Goal: Task Accomplishment & Management: Complete application form

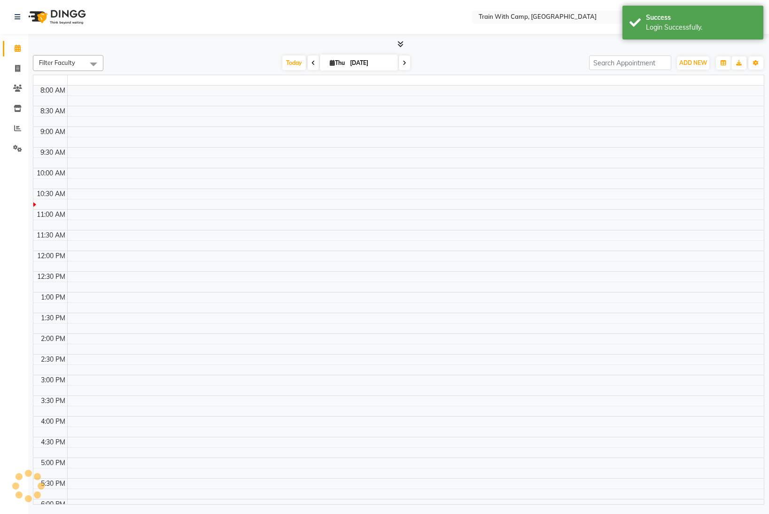
select select "en"
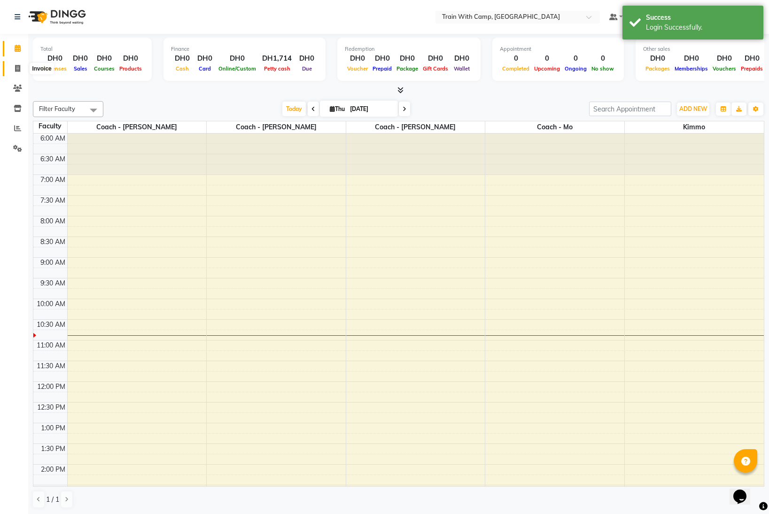
click at [18, 68] on icon at bounding box center [17, 68] width 5 height 7
select select "service"
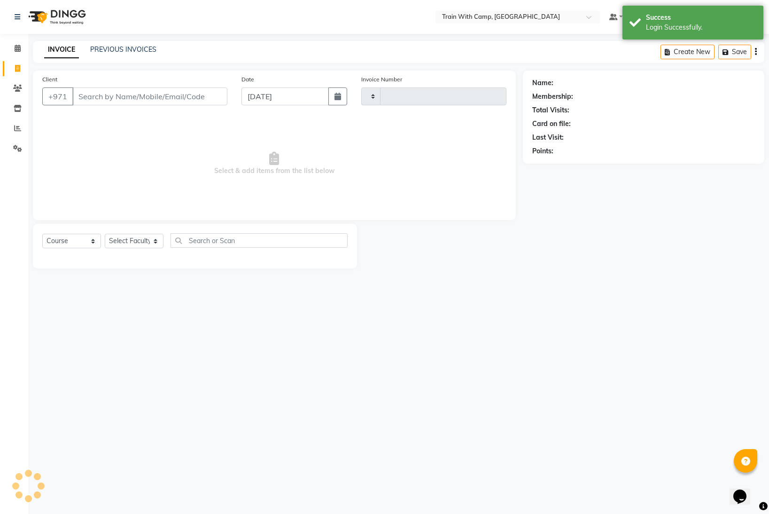
type input "4282"
select select "910"
select select "14965"
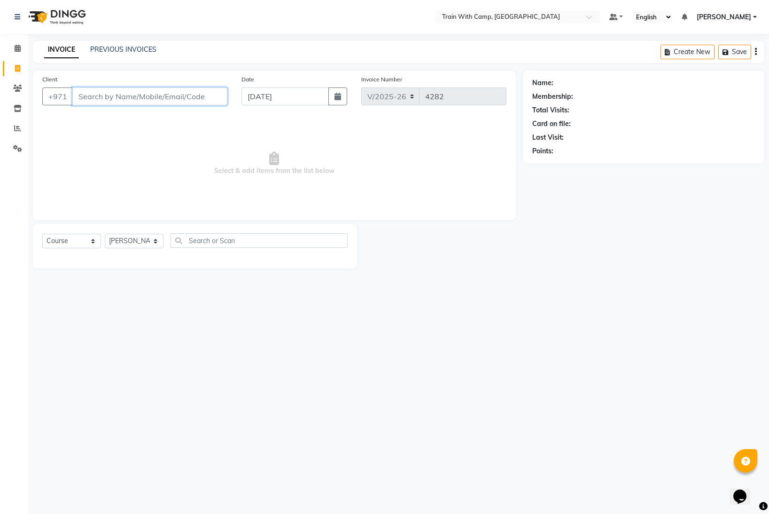
click at [96, 96] on input "Client" at bounding box center [149, 96] width 155 height 18
click at [129, 101] on input "Client" at bounding box center [149, 96] width 155 height 18
paste input "[PERSON_NAME]"
click at [133, 118] on span "[PERSON_NAME]" at bounding box center [114, 117] width 61 height 9
type input "588714241"
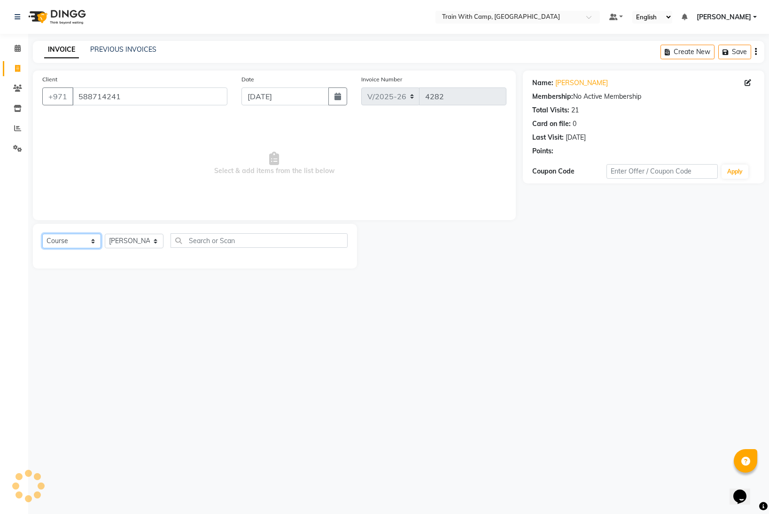
click at [91, 238] on select "Select Course Product Membership Package Voucher Prepaid Gift Card" at bounding box center [71, 241] width 59 height 15
select select "package"
click at [42, 234] on select "Select Course Product Membership Package Voucher Prepaid Gift Card" at bounding box center [71, 241] width 59 height 15
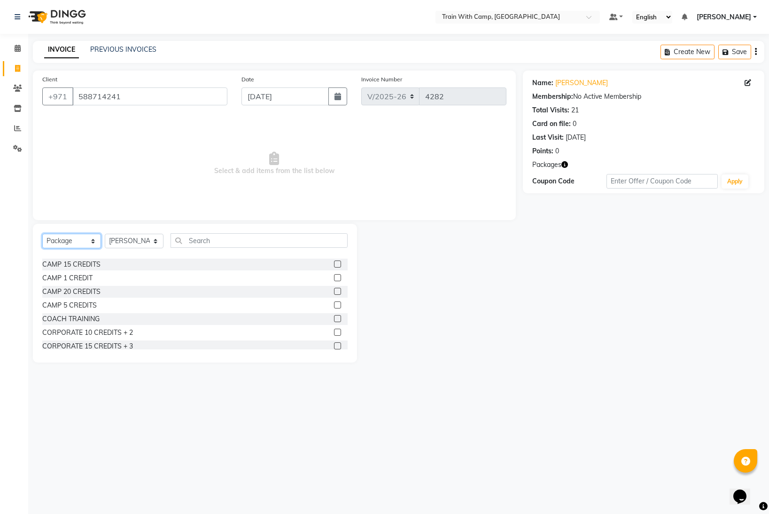
scroll to position [79, 0]
drag, startPoint x: 337, startPoint y: 288, endPoint x: 360, endPoint y: 288, distance: 23.5
click at [337, 288] on label at bounding box center [337, 290] width 7 height 7
click at [337, 288] on input "checkbox" at bounding box center [337, 291] width 6 height 6
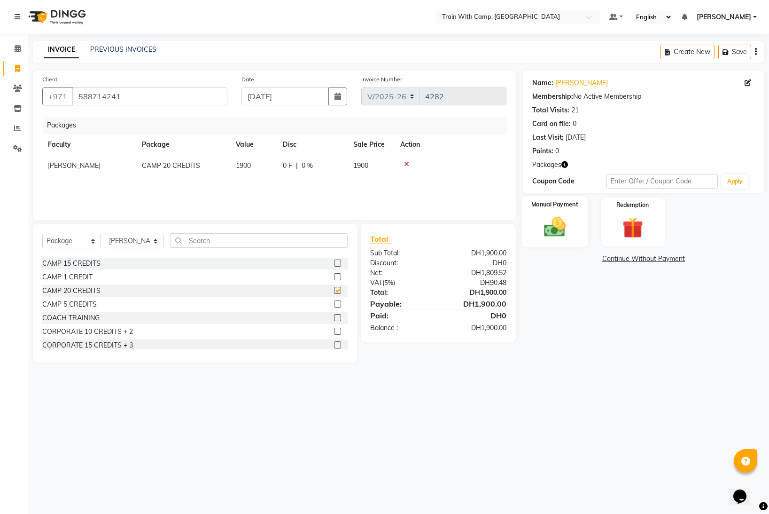
checkbox input "false"
click at [556, 232] on img at bounding box center [555, 226] width 35 height 25
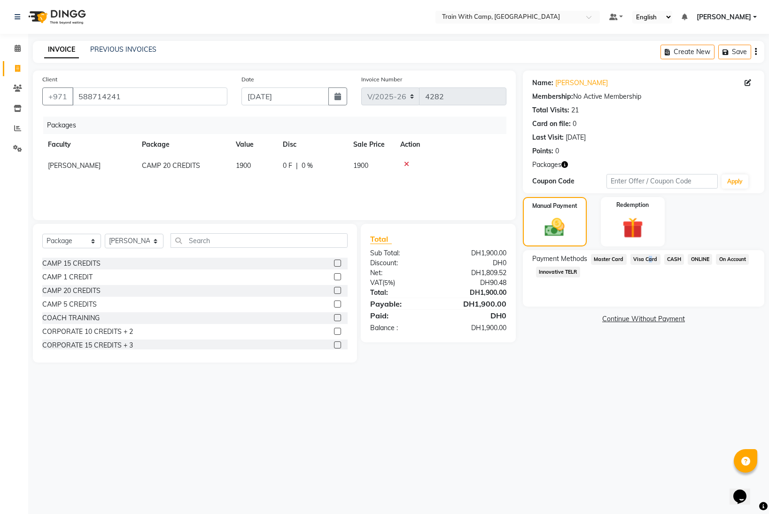
click at [646, 259] on span "Visa Card" at bounding box center [646, 259] width 30 height 11
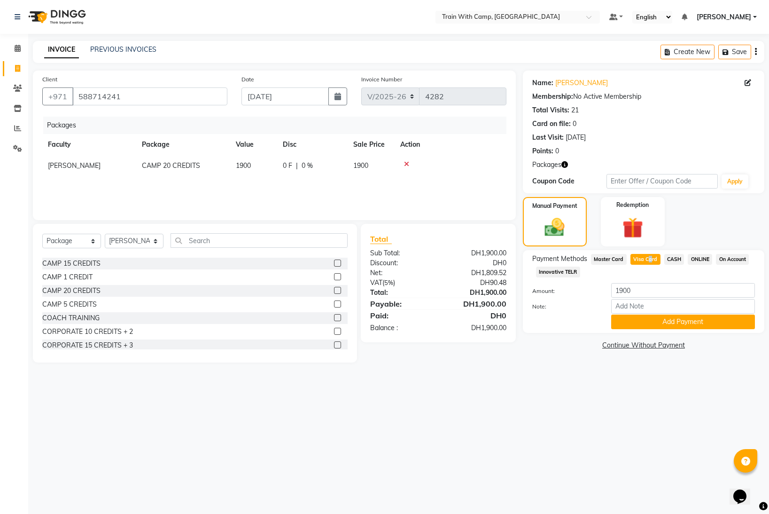
drag, startPoint x: 664, startPoint y: 325, endPoint x: 661, endPoint y: 309, distance: 16.2
click at [663, 323] on button "Add Payment" at bounding box center [684, 321] width 144 height 15
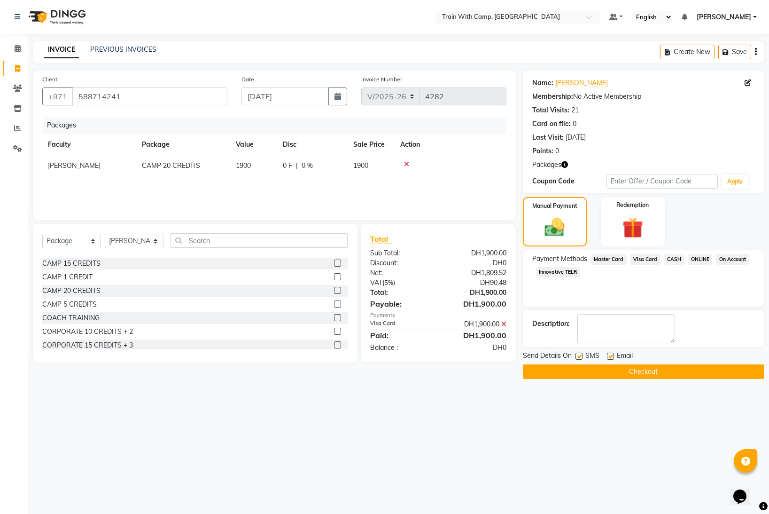
drag, startPoint x: 581, startPoint y: 354, endPoint x: 593, endPoint y: 355, distance: 11.4
click at [581, 354] on label at bounding box center [579, 356] width 7 height 7
click at [581, 354] on input "checkbox" at bounding box center [579, 356] width 6 height 6
checkbox input "false"
click at [612, 355] on label at bounding box center [610, 356] width 7 height 7
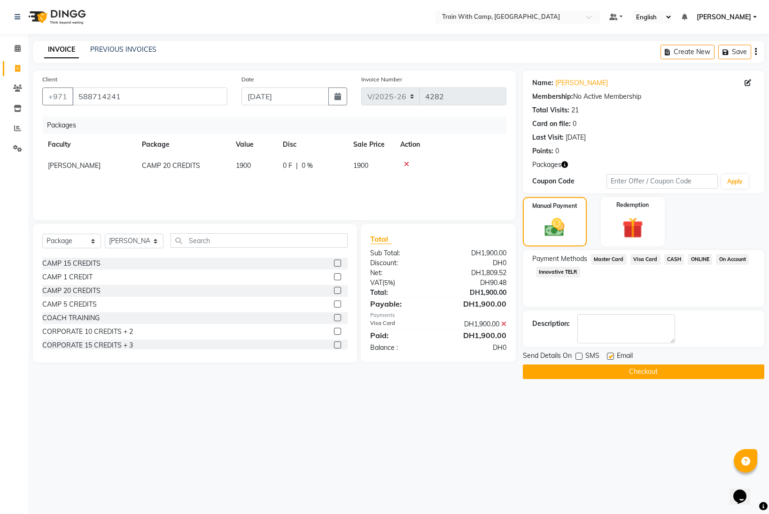
click at [612, 355] on input "checkbox" at bounding box center [610, 356] width 6 height 6
checkbox input "false"
click at [600, 370] on button "Checkout" at bounding box center [644, 371] width 242 height 15
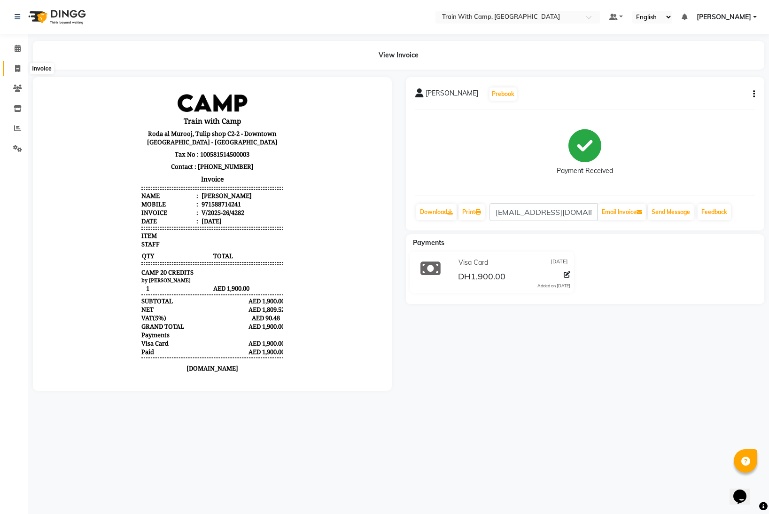
drag, startPoint x: 15, startPoint y: 66, endPoint x: 21, endPoint y: 68, distance: 6.4
click at [16, 66] on icon at bounding box center [17, 68] width 5 height 7
select select "service"
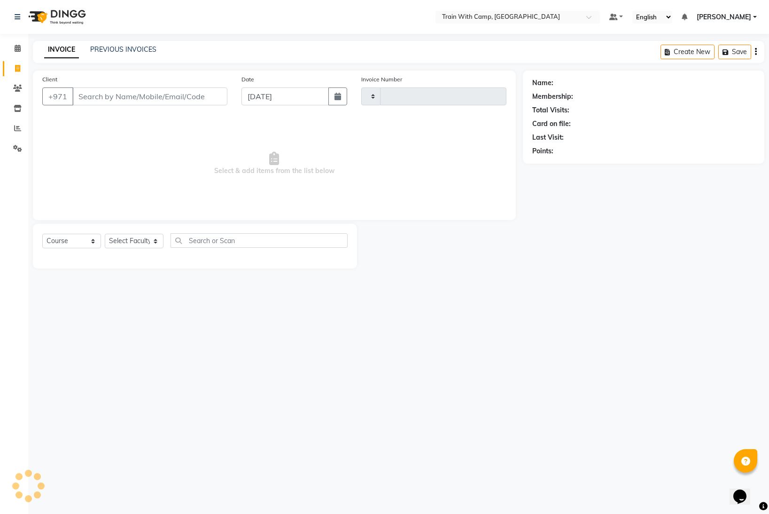
type input "4283"
select select "910"
click at [101, 95] on input "Client" at bounding box center [149, 96] width 155 height 18
select select "14965"
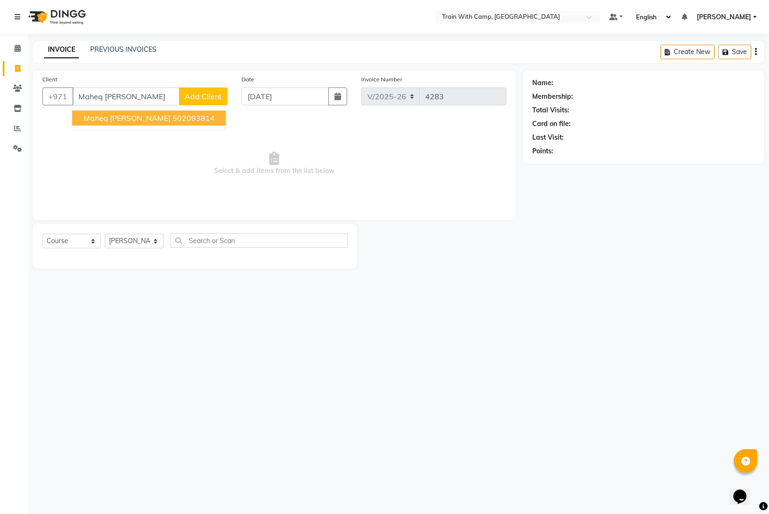
drag, startPoint x: 131, startPoint y: 119, endPoint x: 121, endPoint y: 187, distance: 68.9
click at [131, 120] on span "Maheq [PERSON_NAME]" at bounding box center [127, 117] width 87 height 9
type input "502093814"
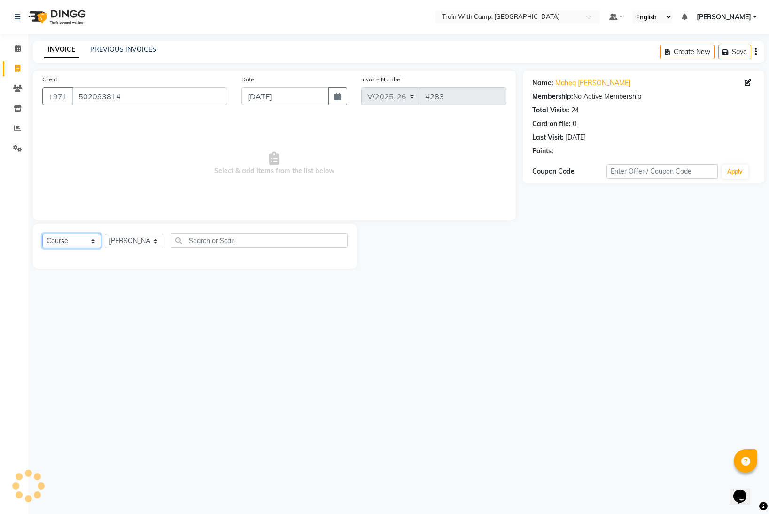
click at [98, 239] on select "Select Course Product Membership Package Voucher Prepaid Gift Card" at bounding box center [71, 241] width 59 height 15
select select "product"
click at [42, 234] on select "Select Course Product Membership Package Voucher Prepaid Gift Card" at bounding box center [71, 241] width 59 height 15
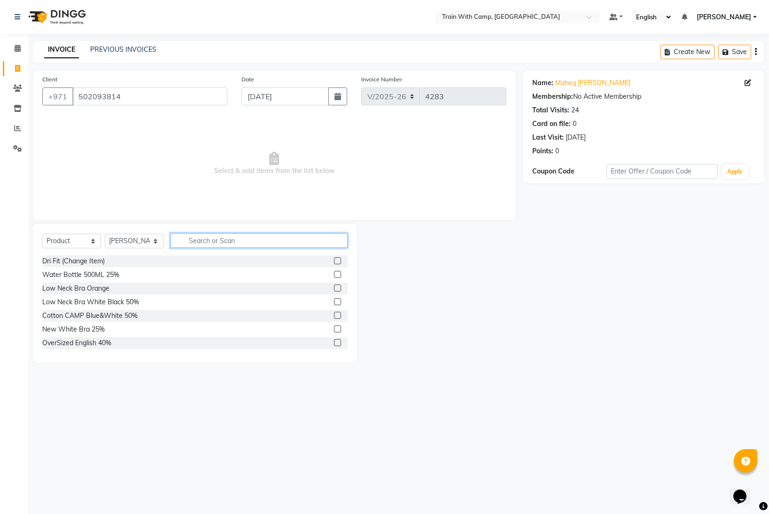
click at [247, 242] on input "text" at bounding box center [259, 240] width 177 height 15
type input "28"
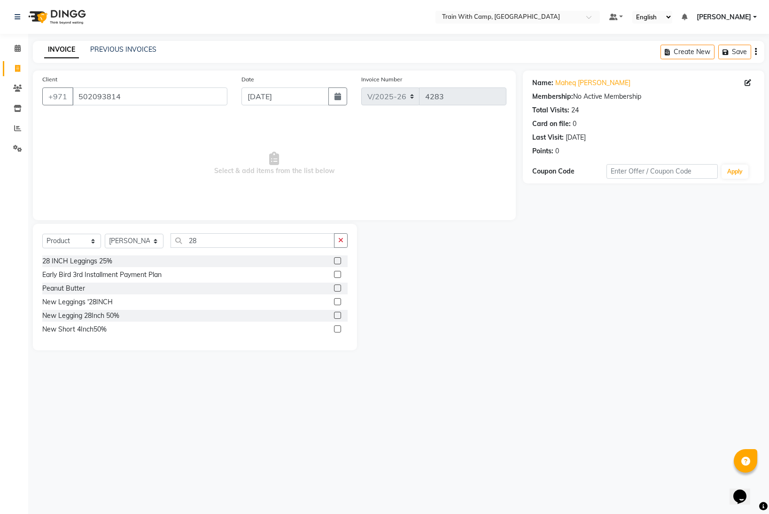
click at [336, 300] on label at bounding box center [337, 301] width 7 height 7
click at [336, 300] on input "checkbox" at bounding box center [337, 302] width 6 height 6
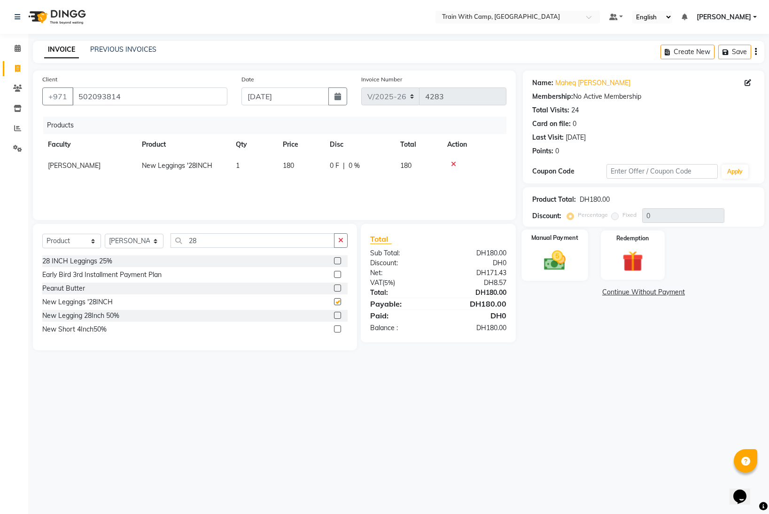
checkbox input "false"
click at [555, 249] on img at bounding box center [555, 260] width 35 height 25
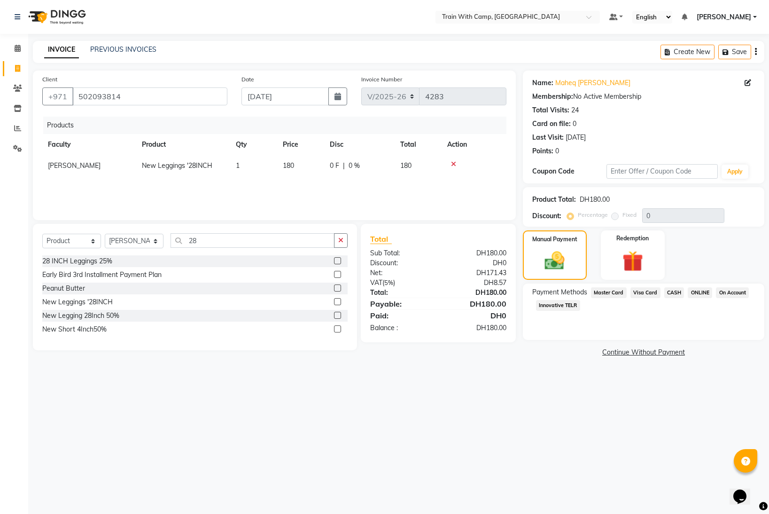
drag, startPoint x: 608, startPoint y: 293, endPoint x: 609, endPoint y: 308, distance: 15.0
click at [608, 295] on span "Master Card" at bounding box center [609, 292] width 36 height 11
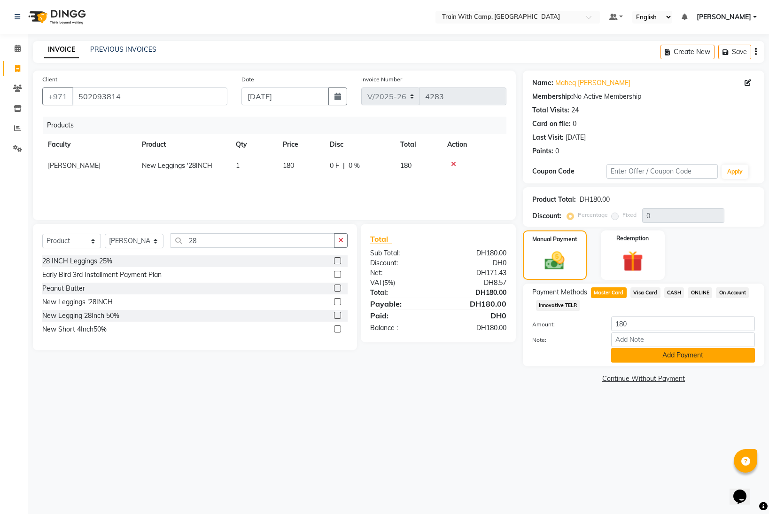
click at [631, 358] on button "Add Payment" at bounding box center [684, 355] width 144 height 15
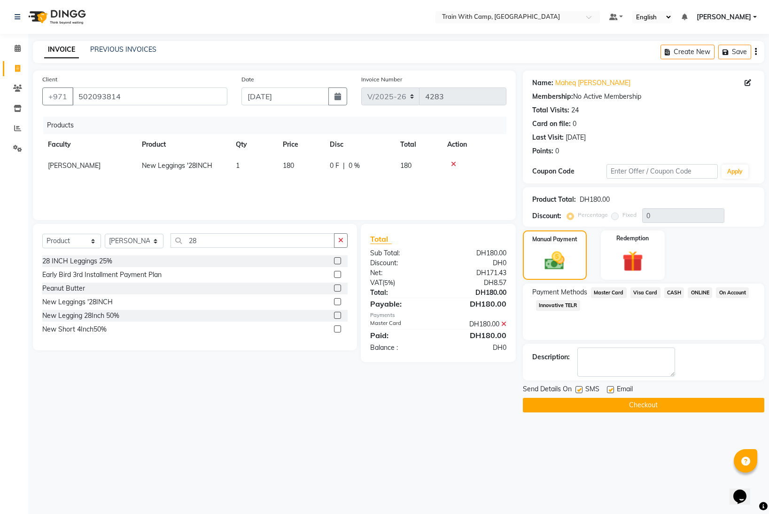
drag, startPoint x: 579, startPoint y: 388, endPoint x: 588, endPoint y: 390, distance: 10.0
click at [580, 389] on label at bounding box center [579, 389] width 7 height 7
click at [580, 389] on input "checkbox" at bounding box center [579, 390] width 6 height 6
checkbox input "false"
click at [611, 390] on label at bounding box center [610, 389] width 7 height 7
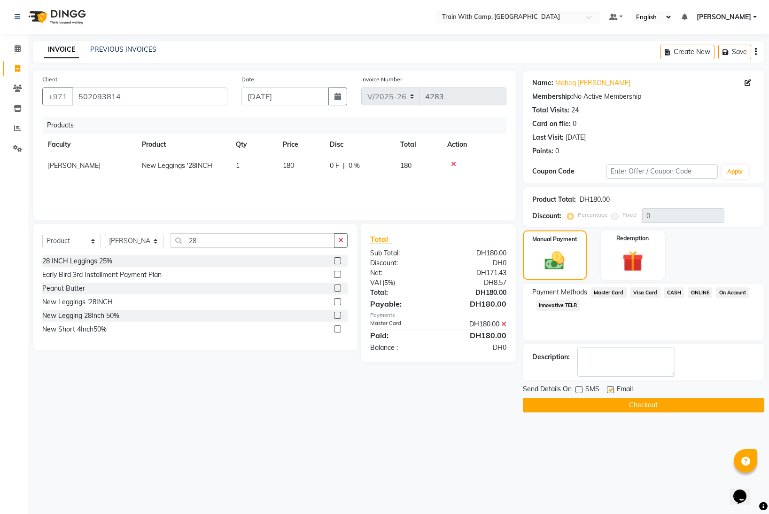
click at [611, 390] on input "checkbox" at bounding box center [610, 390] width 6 height 6
checkbox input "false"
drag, startPoint x: 607, startPoint y: 401, endPoint x: 614, endPoint y: 400, distance: 7.1
click at [609, 401] on button "Checkout" at bounding box center [644, 405] width 242 height 15
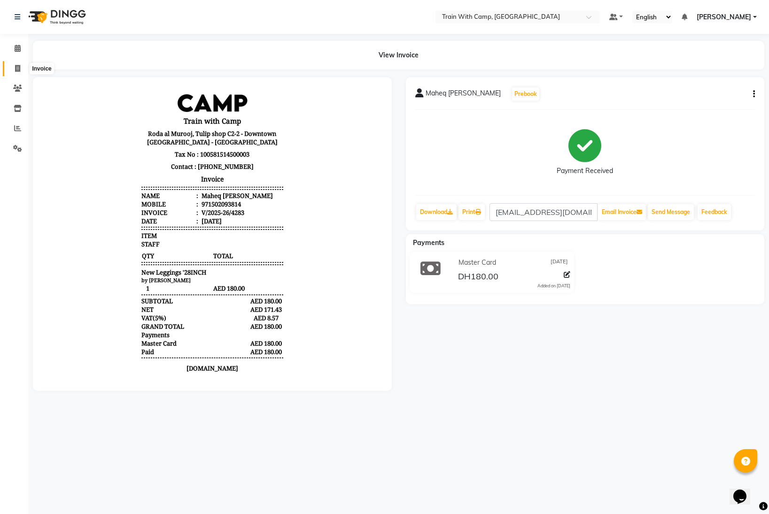
drag, startPoint x: 19, startPoint y: 65, endPoint x: 24, endPoint y: 68, distance: 6.3
click at [19, 66] on icon at bounding box center [17, 68] width 5 height 7
select select "service"
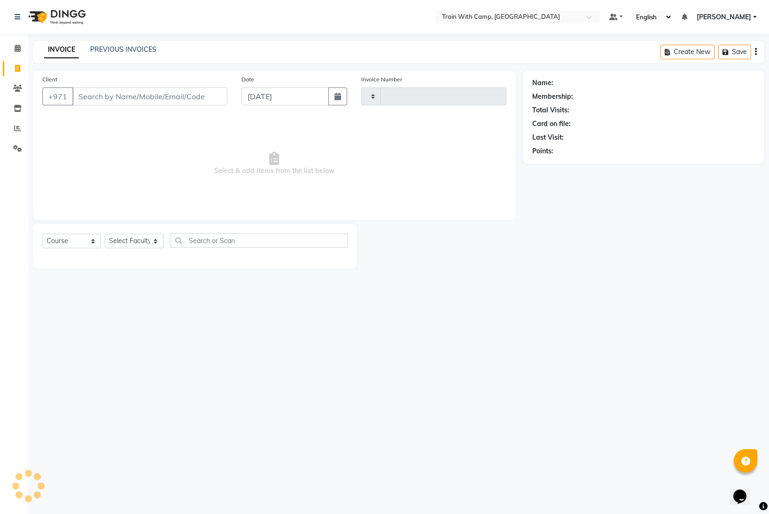
type input "4284"
select select "910"
click at [115, 95] on input "Client" at bounding box center [149, 96] width 155 height 18
select select "14965"
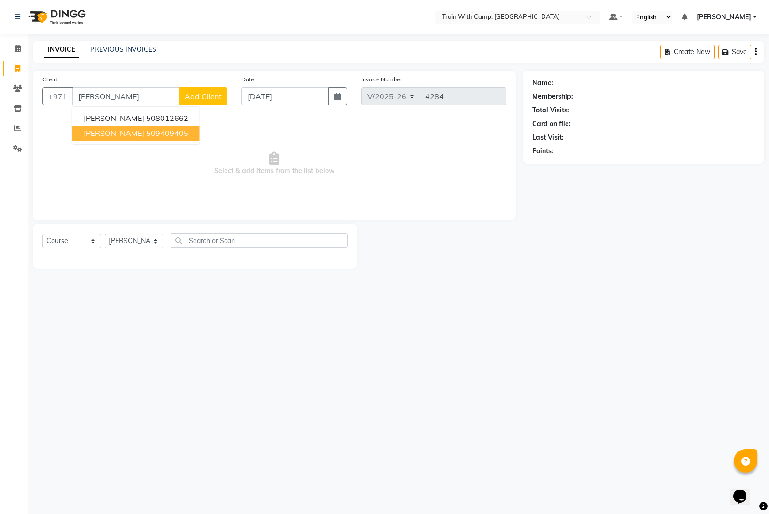
click at [114, 133] on span "[PERSON_NAME]" at bounding box center [114, 132] width 61 height 9
type input "509409405"
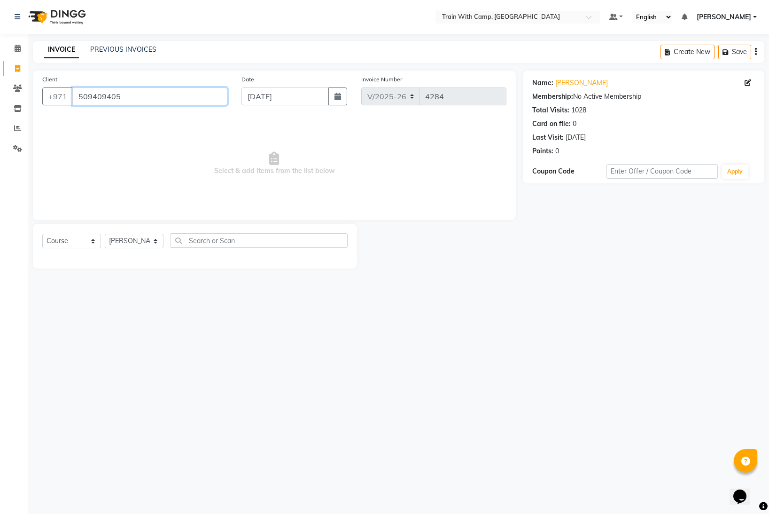
drag, startPoint x: 125, startPoint y: 101, endPoint x: 75, endPoint y: 97, distance: 49.5
click at [75, 97] on input "509409405" at bounding box center [149, 96] width 155 height 18
click at [94, 243] on select "Select Course Product Membership Package Voucher Prepaid Gift Card" at bounding box center [71, 241] width 59 height 15
select select "product"
click at [42, 234] on select "Select Course Product Membership Package Voucher Prepaid Gift Card" at bounding box center [71, 241] width 59 height 15
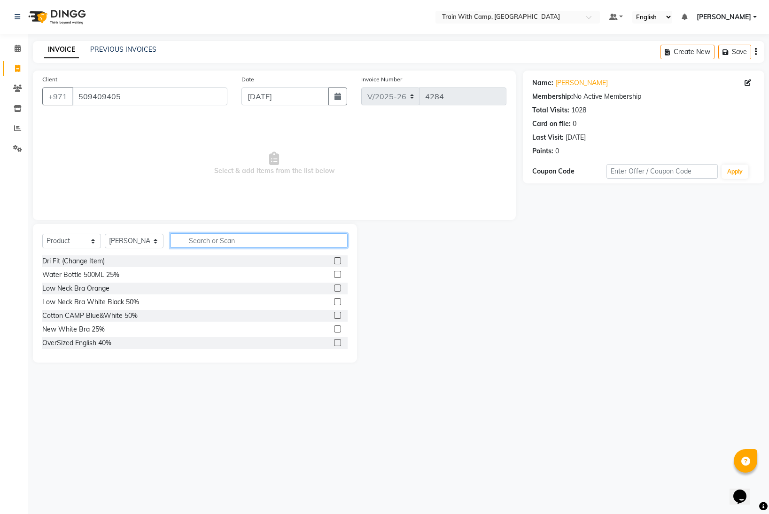
drag, startPoint x: 216, startPoint y: 242, endPoint x: 210, endPoint y: 241, distance: 5.7
click at [210, 241] on input "text" at bounding box center [259, 240] width 177 height 15
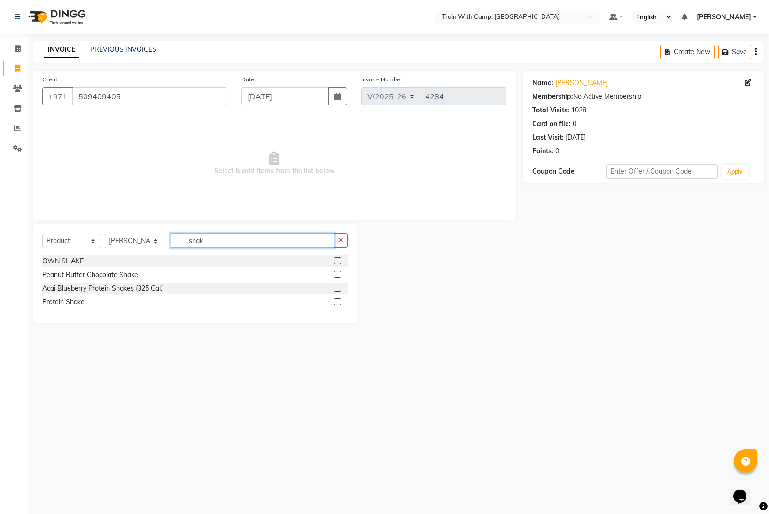
type input "shak"
drag, startPoint x: 340, startPoint y: 288, endPoint x: 336, endPoint y: 285, distance: 4.8
click at [339, 288] on label at bounding box center [337, 287] width 7 height 7
click at [339, 288] on input "checkbox" at bounding box center [337, 288] width 6 height 6
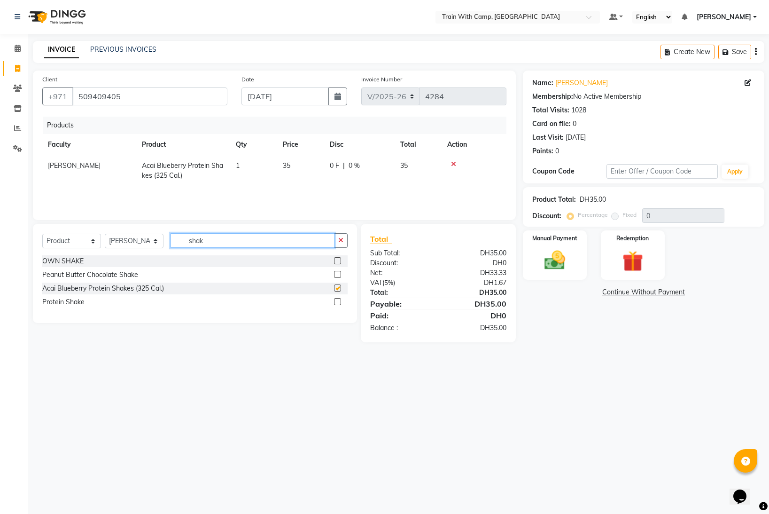
checkbox input "false"
drag, startPoint x: 216, startPoint y: 242, endPoint x: 186, endPoint y: 240, distance: 29.7
click at [186, 240] on input "shak" at bounding box center [253, 240] width 164 height 15
type input "veg"
click at [338, 260] on label at bounding box center [337, 260] width 7 height 7
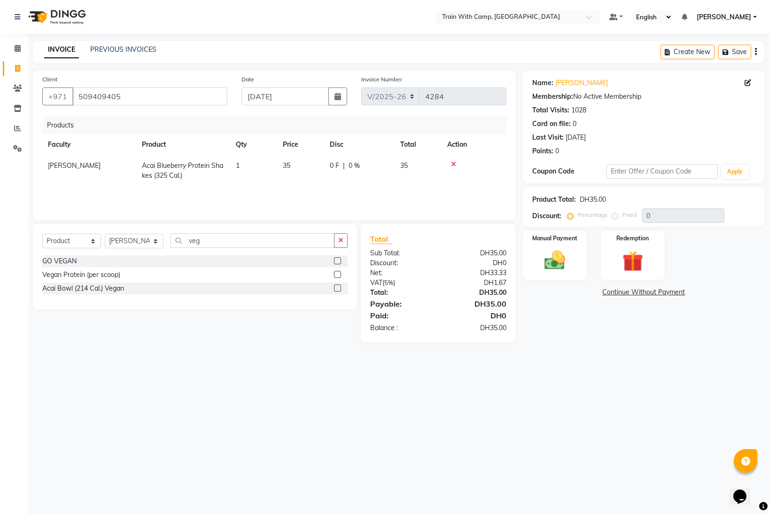
click at [338, 260] on input "checkbox" at bounding box center [337, 261] width 6 height 6
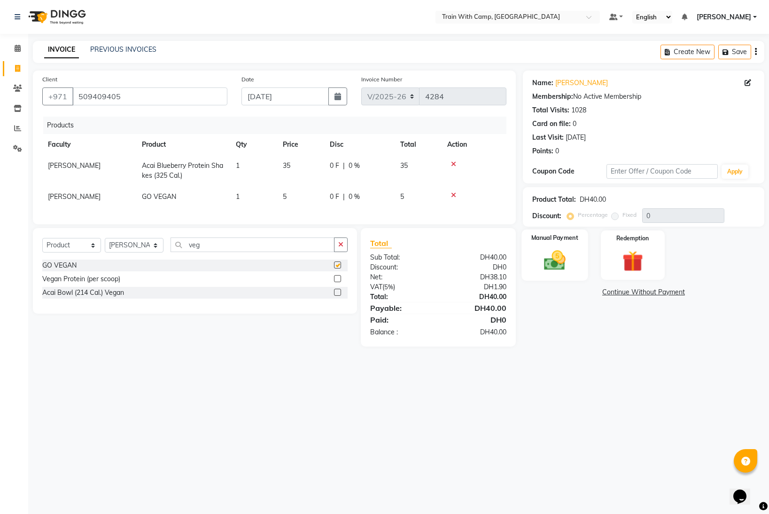
checkbox input "false"
click at [565, 257] on img at bounding box center [555, 260] width 35 height 25
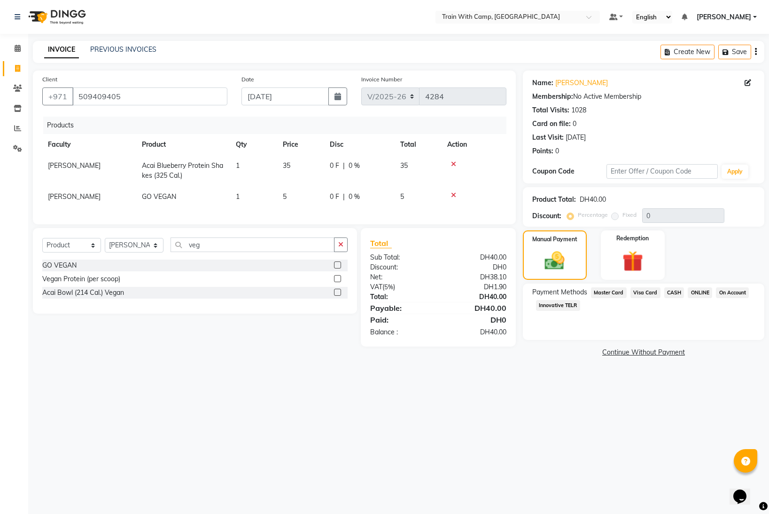
click at [644, 292] on span "Visa Card" at bounding box center [646, 292] width 30 height 11
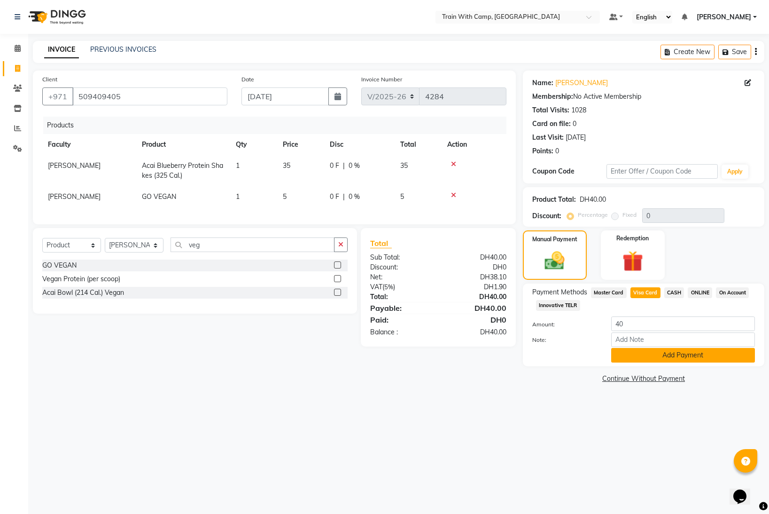
click at [669, 353] on button "Add Payment" at bounding box center [684, 355] width 144 height 15
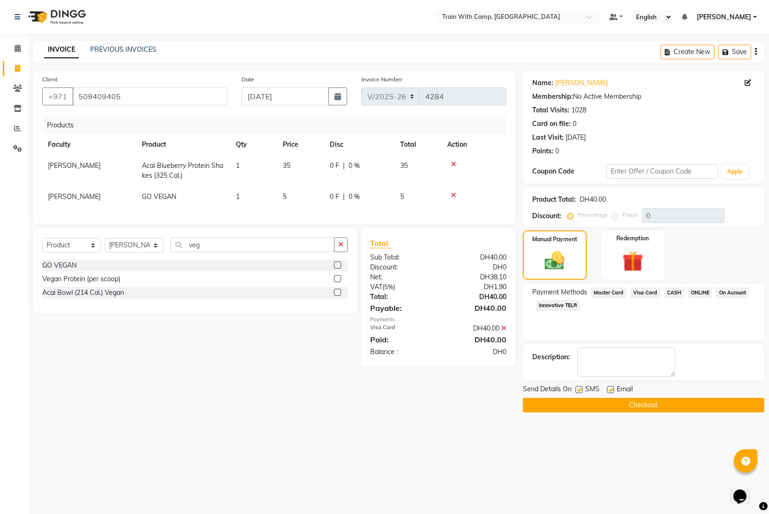
drag, startPoint x: 581, startPoint y: 389, endPoint x: 604, endPoint y: 391, distance: 22.6
click at [584, 389] on div "SMS" at bounding box center [591, 390] width 31 height 12
drag, startPoint x: 611, startPoint y: 389, endPoint x: 588, endPoint y: 390, distance: 22.6
click at [611, 389] on label at bounding box center [610, 389] width 7 height 7
click at [611, 389] on input "checkbox" at bounding box center [610, 390] width 6 height 6
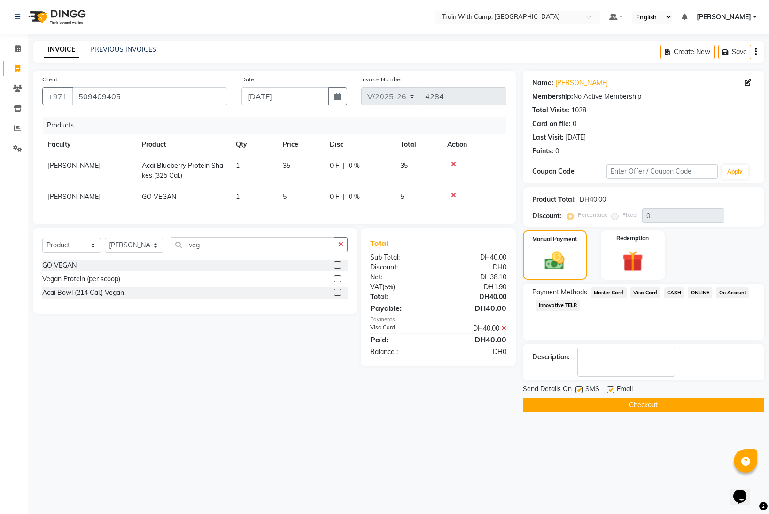
checkbox input "false"
click at [579, 388] on label at bounding box center [579, 389] width 7 height 7
click at [579, 388] on input "checkbox" at bounding box center [579, 390] width 6 height 6
checkbox input "false"
click at [588, 402] on button "Checkout" at bounding box center [644, 405] width 242 height 15
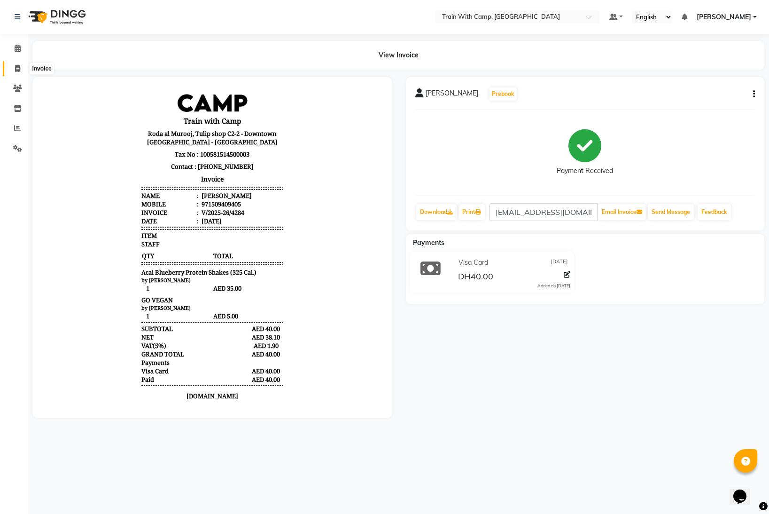
drag, startPoint x: 19, startPoint y: 67, endPoint x: 24, endPoint y: 69, distance: 5.1
click at [19, 67] on icon at bounding box center [17, 68] width 5 height 7
select select "910"
select select "service"
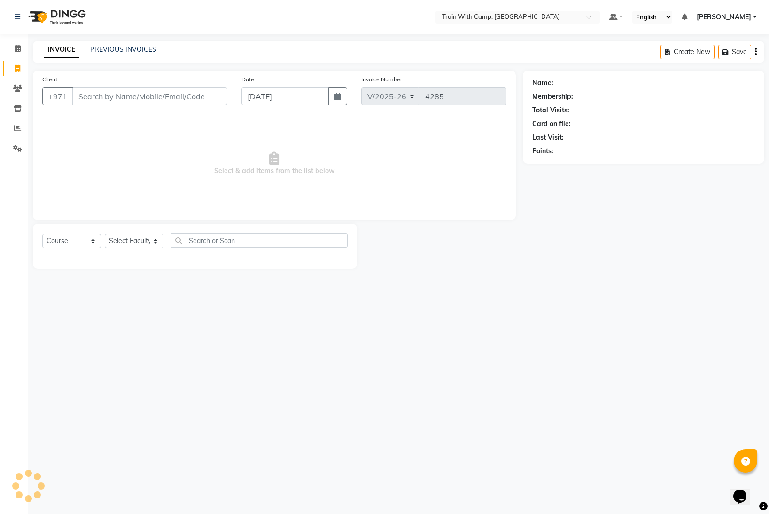
click at [106, 101] on input "Client" at bounding box center [149, 96] width 155 height 18
select select "14965"
type input "509409405"
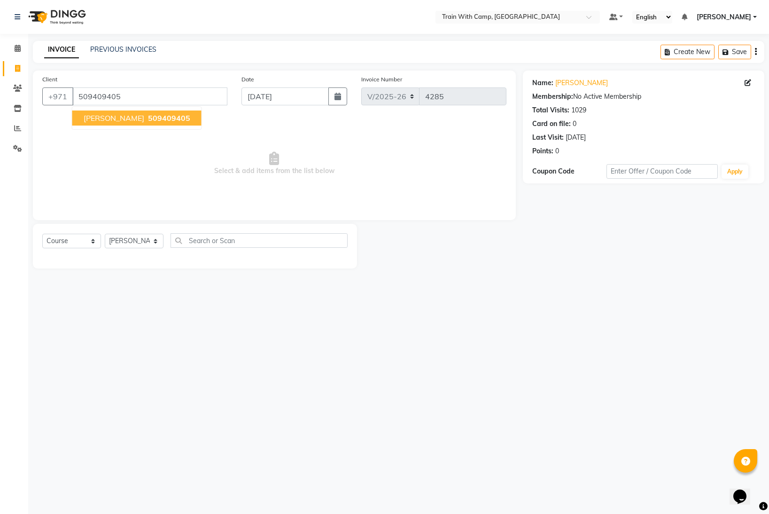
click at [121, 119] on span "[PERSON_NAME]" at bounding box center [114, 117] width 61 height 9
click at [96, 241] on select "Select Course Product Membership Package Voucher Prepaid Gift Card" at bounding box center [71, 241] width 59 height 15
select select "product"
click at [42, 234] on select "Select Course Product Membership Package Voucher Prepaid Gift Card" at bounding box center [71, 241] width 59 height 15
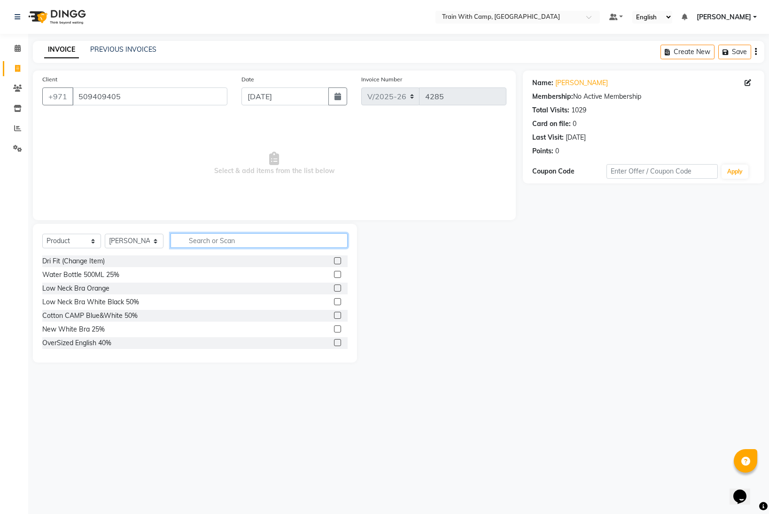
click at [209, 242] on input "text" at bounding box center [259, 240] width 177 height 15
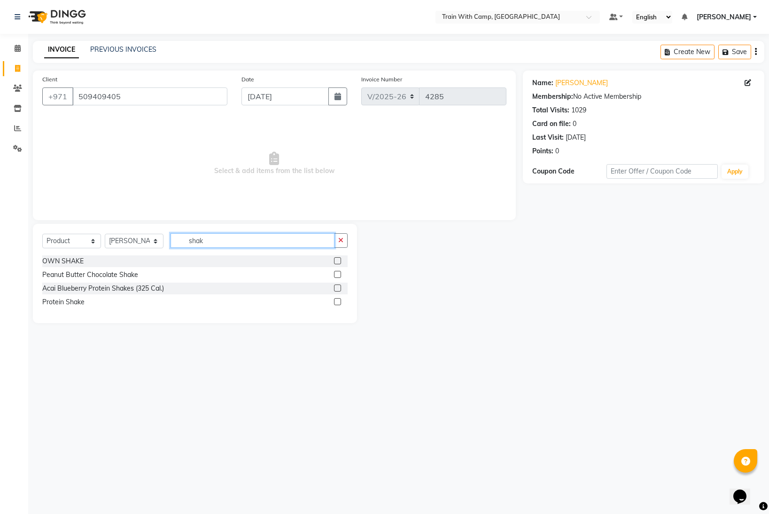
type input "shak"
click at [334, 272] on div "Peanut Butter Chocolate Shake" at bounding box center [195, 275] width 306 height 12
click at [339, 271] on label at bounding box center [337, 274] width 7 height 7
click at [339, 272] on input "checkbox" at bounding box center [337, 275] width 6 height 6
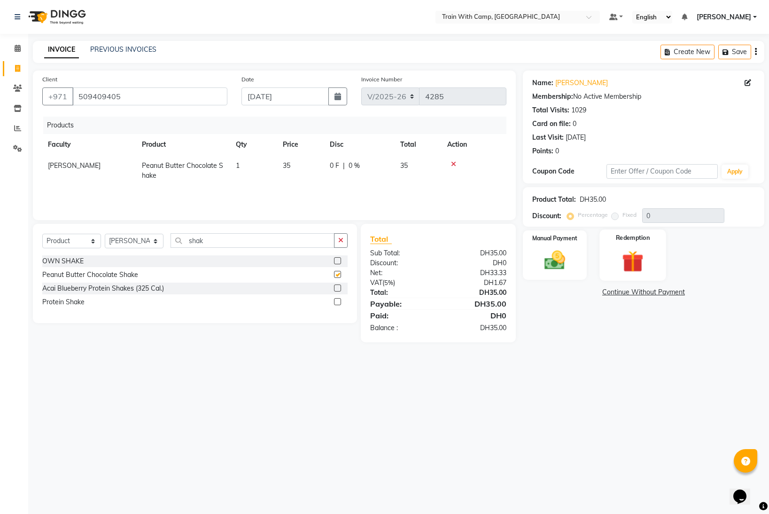
checkbox input "false"
click at [546, 256] on img at bounding box center [555, 260] width 35 height 25
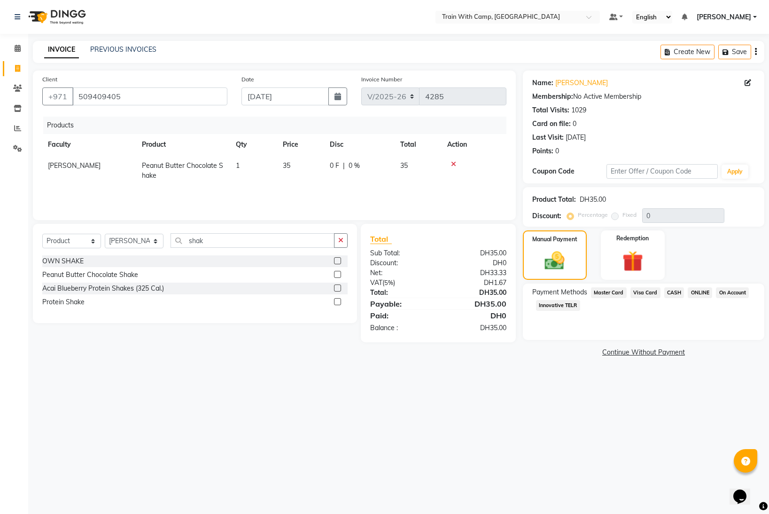
drag, startPoint x: 640, startPoint y: 290, endPoint x: 646, endPoint y: 313, distance: 22.9
click at [641, 292] on span "Visa Card" at bounding box center [646, 292] width 30 height 11
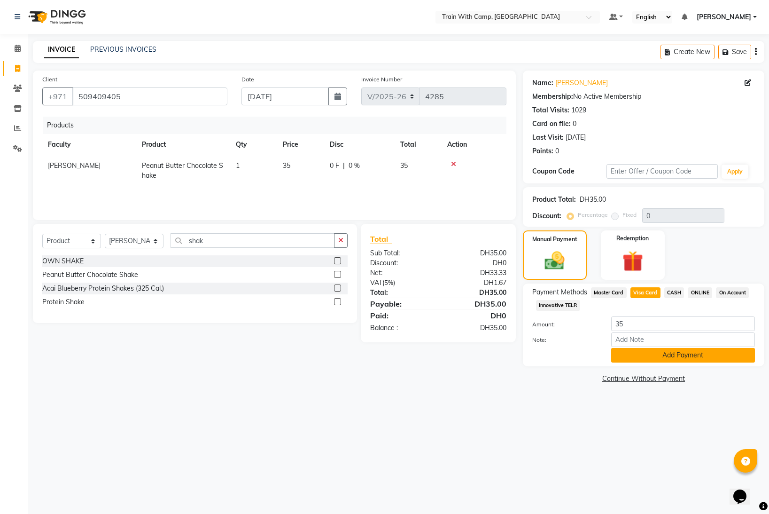
click at [654, 353] on button "Add Payment" at bounding box center [684, 355] width 144 height 15
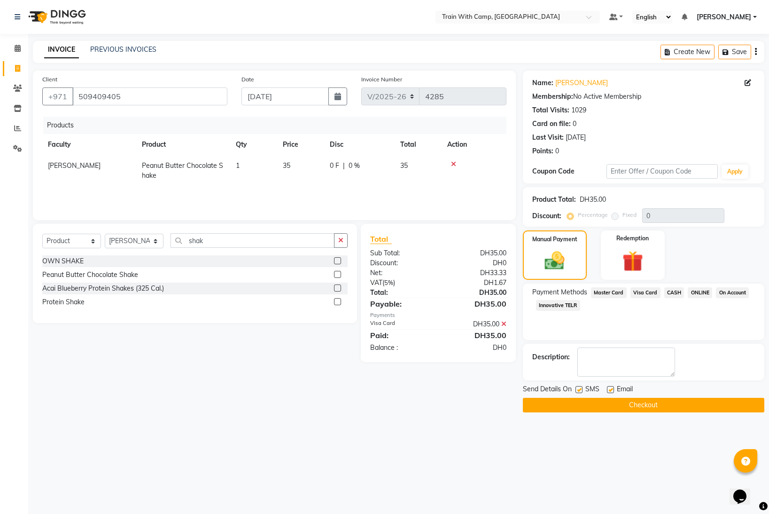
drag, startPoint x: 577, startPoint y: 389, endPoint x: 599, endPoint y: 390, distance: 21.6
click at [580, 389] on label at bounding box center [579, 389] width 7 height 7
click at [580, 389] on input "checkbox" at bounding box center [579, 390] width 6 height 6
checkbox input "false"
drag, startPoint x: 610, startPoint y: 389, endPoint x: 605, endPoint y: 399, distance: 10.7
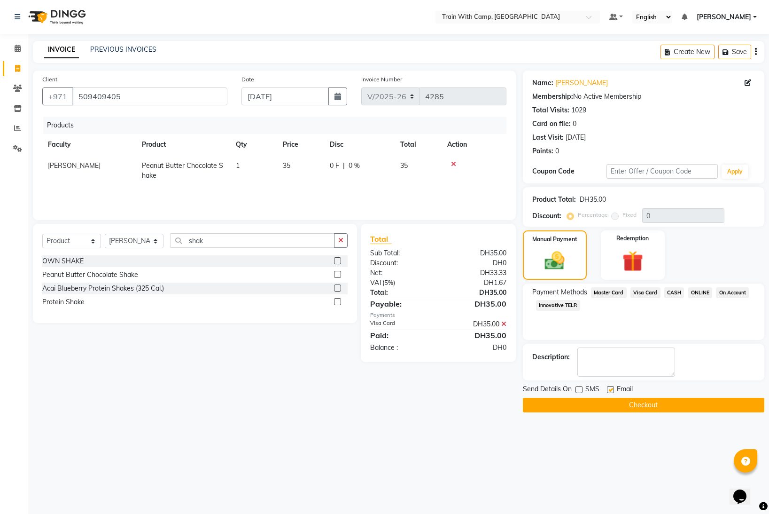
click at [610, 391] on label at bounding box center [610, 389] width 7 height 7
click at [610, 391] on input "checkbox" at bounding box center [610, 390] width 6 height 6
checkbox input "false"
click at [601, 404] on button "Checkout" at bounding box center [644, 405] width 242 height 15
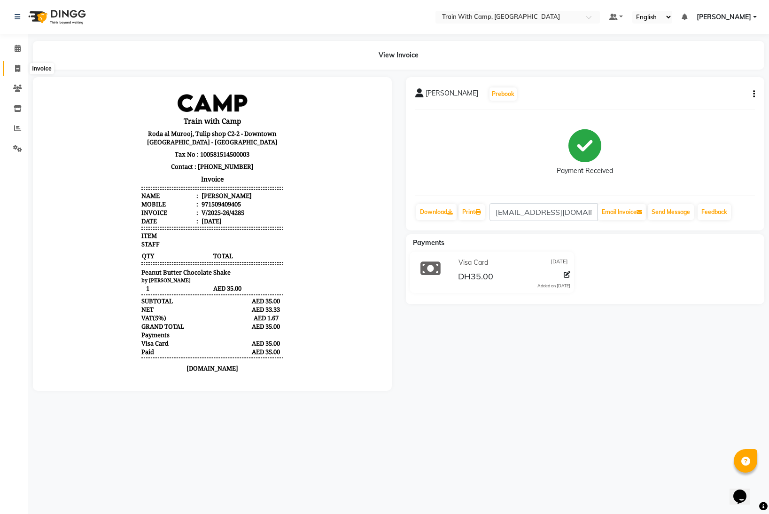
click at [21, 69] on span at bounding box center [17, 68] width 16 height 11
select select "910"
select select "service"
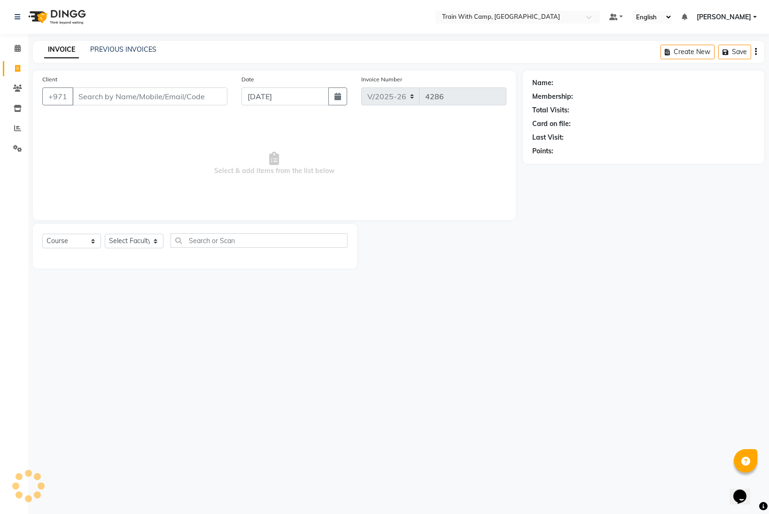
select select "14965"
click at [90, 94] on input "Client" at bounding box center [149, 96] width 155 height 18
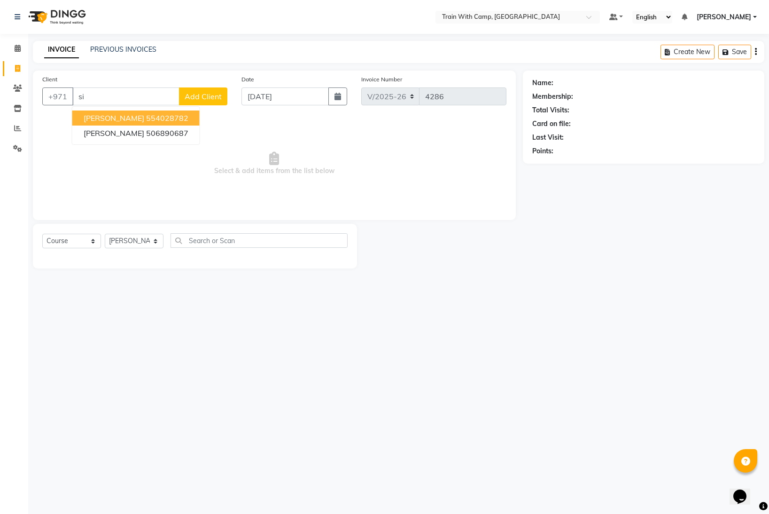
type input "s"
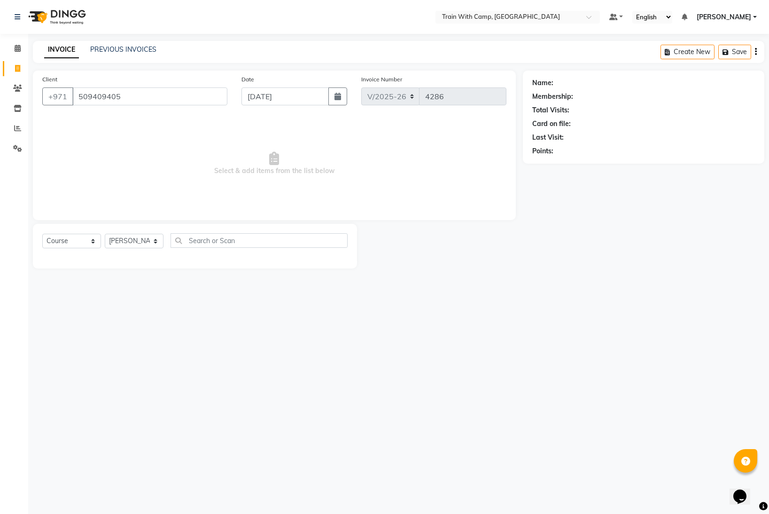
type input "509409405"
click at [90, 243] on select "Select Course Product Membership Package Voucher Prepaid Gift Card" at bounding box center [71, 241] width 59 height 15
select select "product"
click at [42, 234] on select "Select Course Product Membership Package Voucher Prepaid Gift Card" at bounding box center [71, 241] width 59 height 15
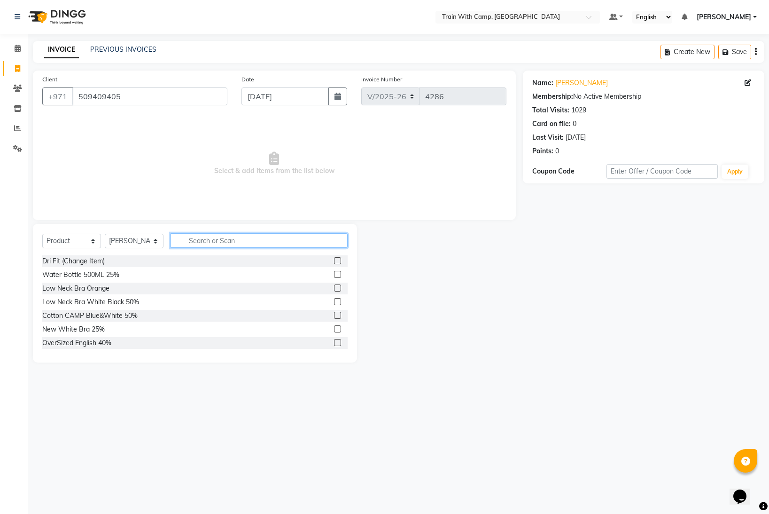
click at [194, 238] on input "text" at bounding box center [259, 240] width 177 height 15
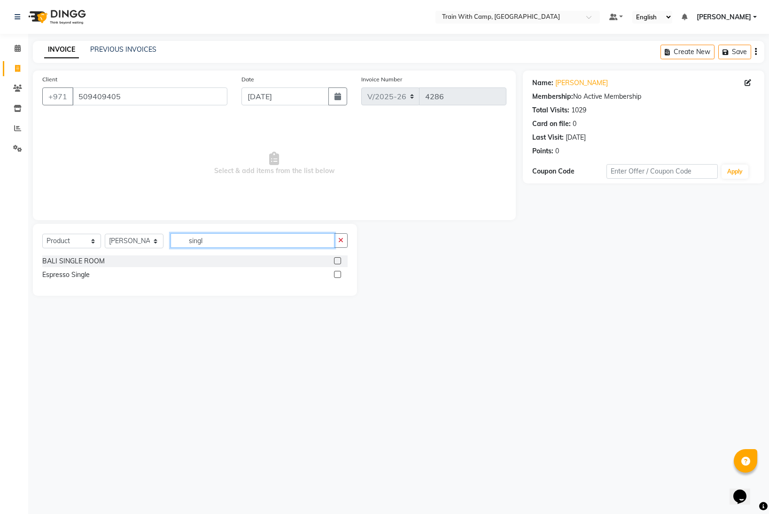
type input "singl"
click at [337, 276] on label at bounding box center [337, 274] width 7 height 7
click at [337, 276] on input "checkbox" at bounding box center [337, 275] width 6 height 6
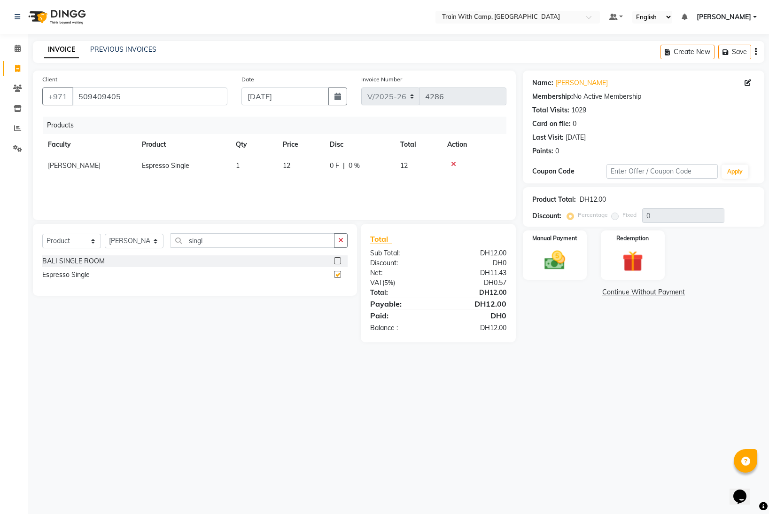
checkbox input "false"
drag, startPoint x: 206, startPoint y: 238, endPoint x: 184, endPoint y: 234, distance: 22.4
click at [184, 234] on input "singl" at bounding box center [253, 240] width 164 height 15
type input "vitami"
click at [337, 262] on label at bounding box center [337, 260] width 7 height 7
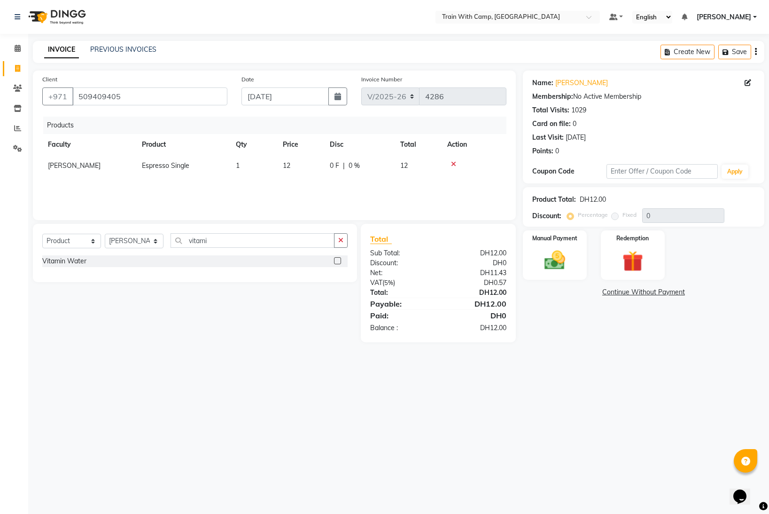
click at [337, 262] on input "checkbox" at bounding box center [337, 261] width 6 height 6
checkbox input "false"
drag, startPoint x: 570, startPoint y: 265, endPoint x: 576, endPoint y: 267, distance: 6.7
click at [570, 265] on img at bounding box center [555, 260] width 35 height 25
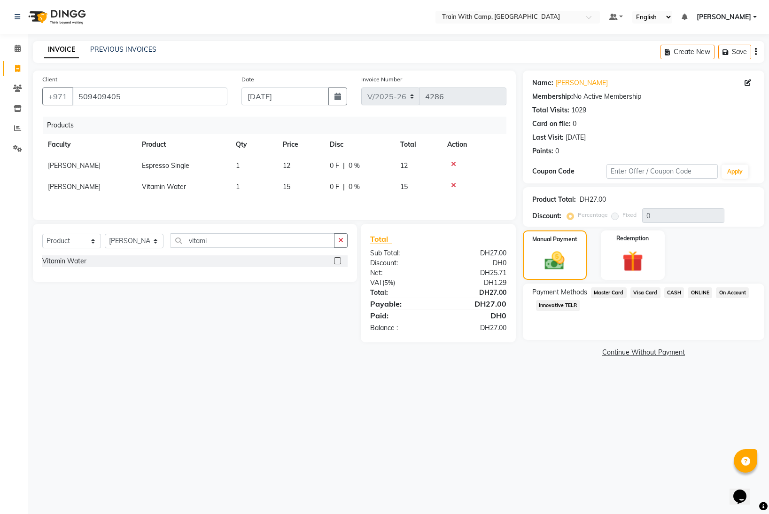
drag, startPoint x: 603, startPoint y: 291, endPoint x: 607, endPoint y: 297, distance: 7.4
click at [604, 292] on span "Master Card" at bounding box center [609, 292] width 36 height 11
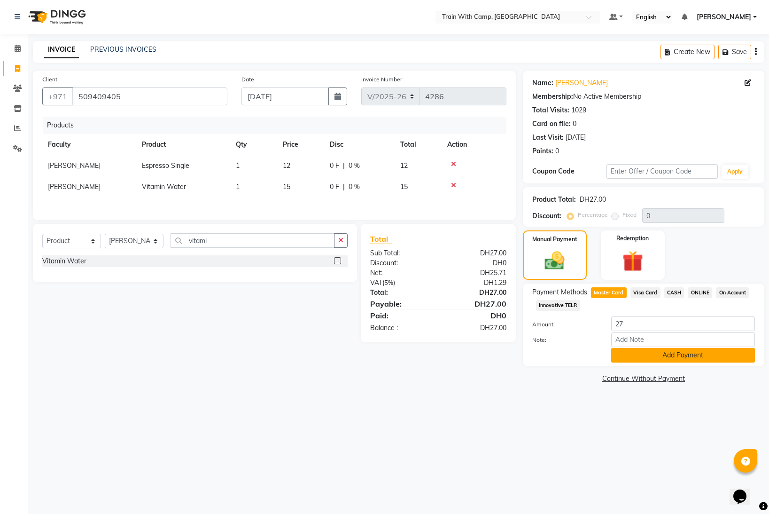
click at [640, 358] on button "Add Payment" at bounding box center [684, 355] width 144 height 15
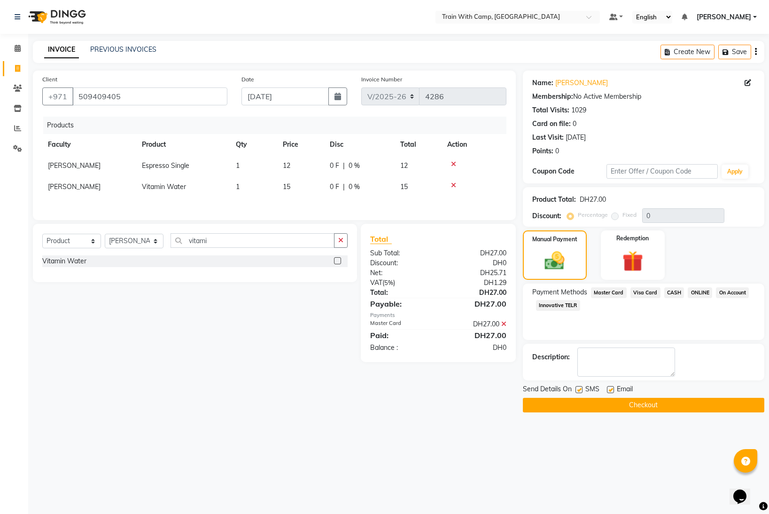
drag, startPoint x: 578, startPoint y: 389, endPoint x: 585, endPoint y: 390, distance: 6.6
click at [582, 390] on label at bounding box center [579, 389] width 7 height 7
click at [582, 390] on input "checkbox" at bounding box center [579, 390] width 6 height 6
checkbox input "false"
drag, startPoint x: 611, startPoint y: 389, endPoint x: 612, endPoint y: 394, distance: 5.1
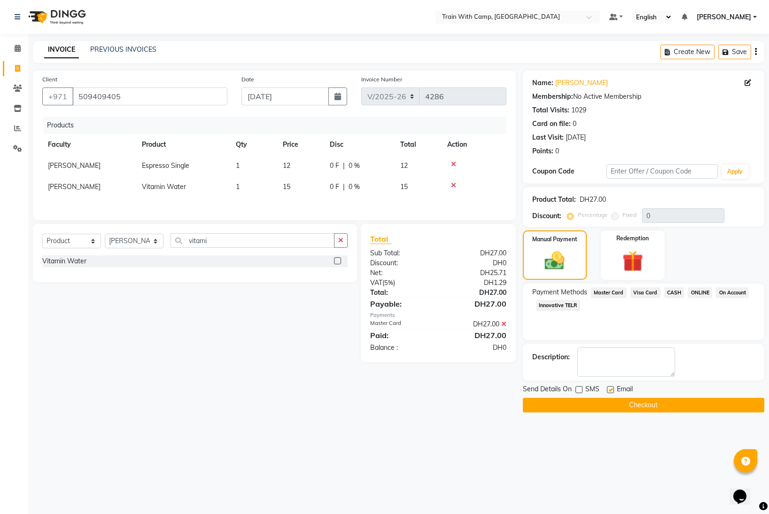
click at [612, 390] on label at bounding box center [610, 389] width 7 height 7
click at [612, 390] on input "checkbox" at bounding box center [610, 390] width 6 height 6
checkbox input "false"
click at [608, 401] on button "Checkout" at bounding box center [644, 405] width 242 height 15
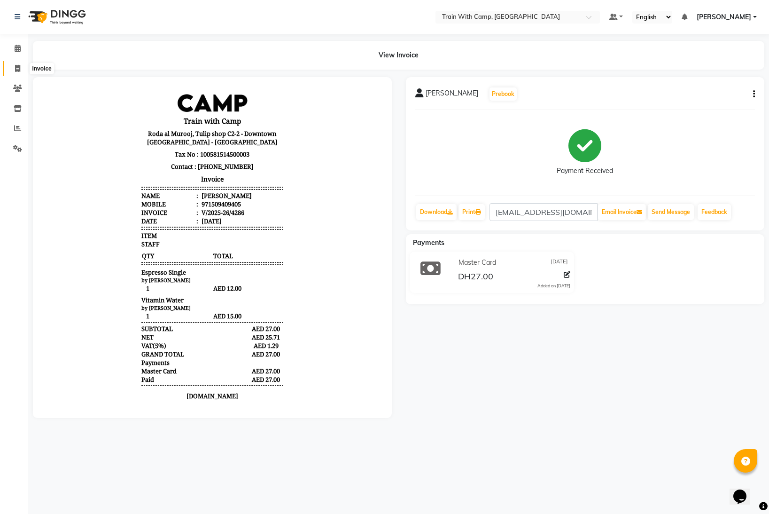
click at [17, 69] on icon at bounding box center [17, 68] width 5 height 7
select select "service"
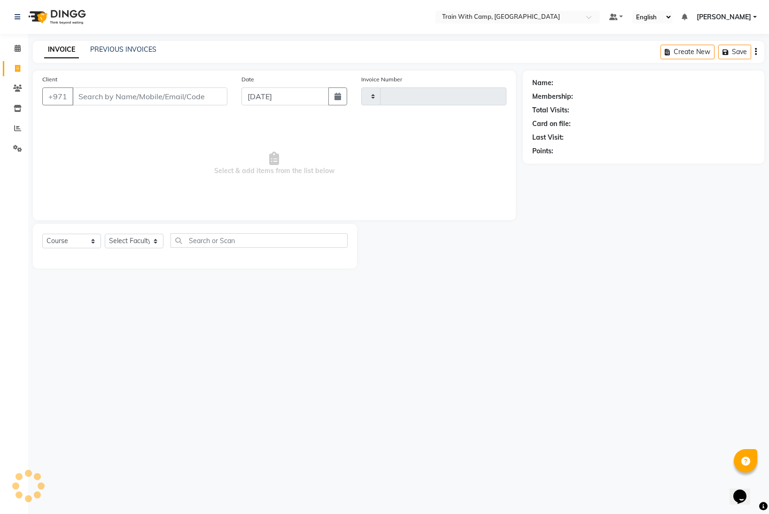
type input "4287"
select select "910"
click at [104, 94] on input "Client" at bounding box center [149, 96] width 155 height 18
type input "509409405"
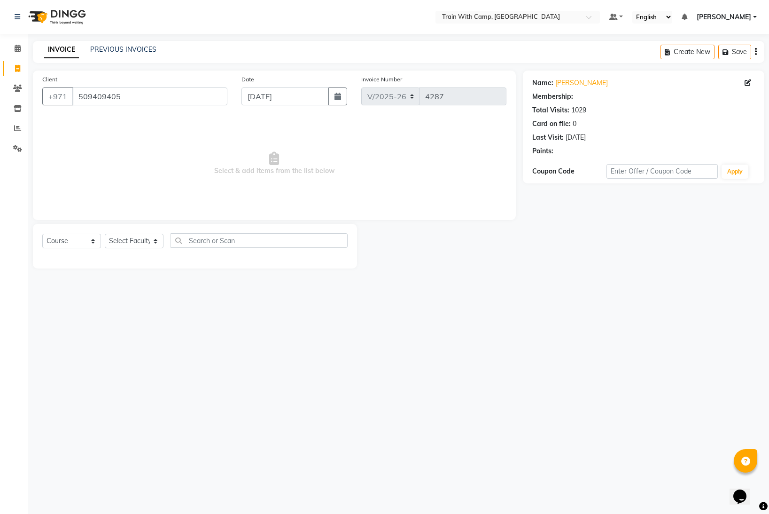
select select "14965"
click at [92, 241] on select "Select Course Product Membership Package Voucher Prepaid Gift Card" at bounding box center [71, 241] width 59 height 15
select select "product"
click at [42, 234] on select "Select Course Product Membership Package Voucher Prepaid Gift Card" at bounding box center [71, 241] width 59 height 15
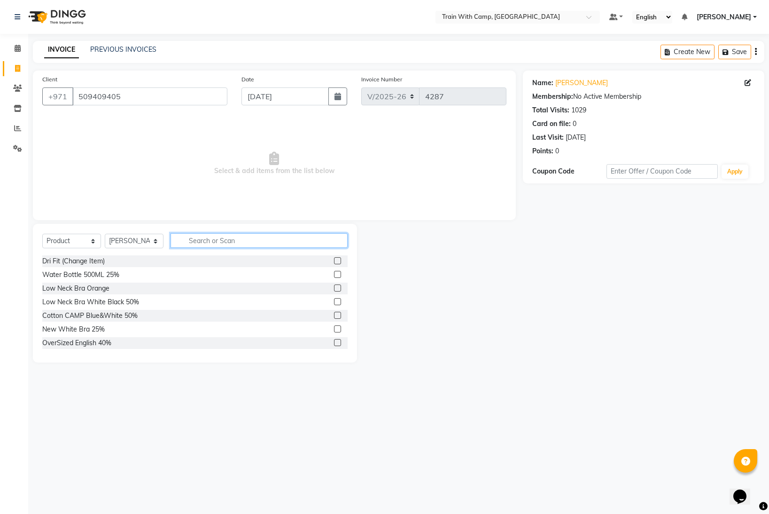
click at [226, 239] on input "text" at bounding box center [259, 240] width 177 height 15
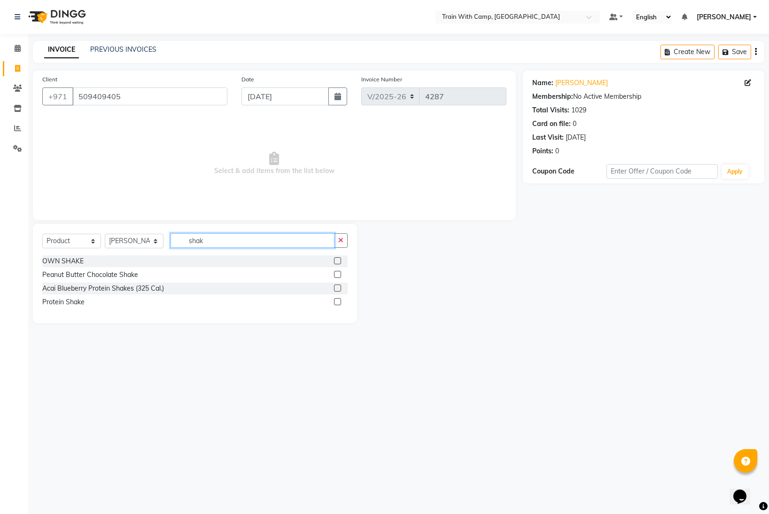
type input "shak"
drag, startPoint x: 337, startPoint y: 288, endPoint x: 327, endPoint y: 279, distance: 13.0
click at [338, 288] on label at bounding box center [337, 287] width 7 height 7
click at [338, 288] on input "checkbox" at bounding box center [337, 288] width 6 height 6
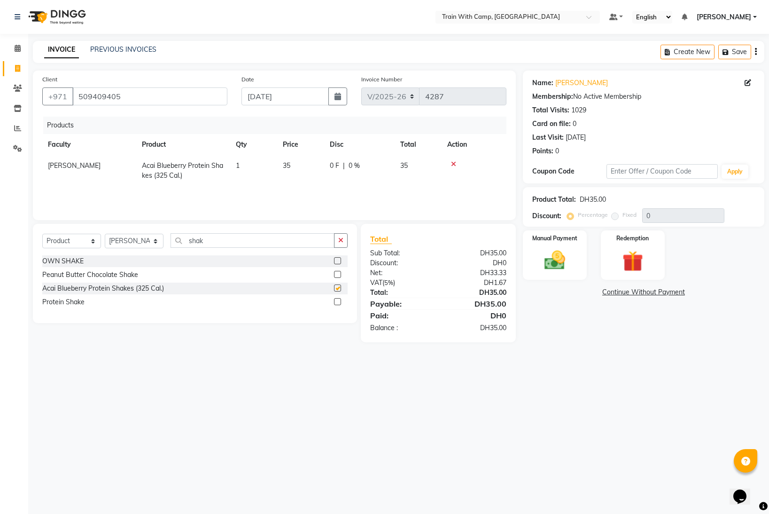
checkbox input "false"
drag, startPoint x: 205, startPoint y: 241, endPoint x: 195, endPoint y: 241, distance: 10.4
click at [195, 241] on input "shak" at bounding box center [253, 240] width 164 height 15
type input "s"
type input "veg"
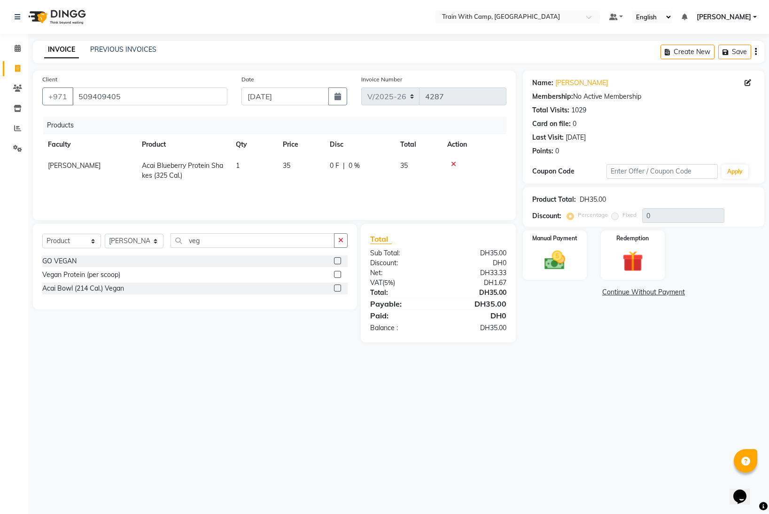
click at [341, 259] on div at bounding box center [341, 261] width 14 height 12
click at [340, 259] on label at bounding box center [337, 260] width 7 height 7
click at [340, 259] on input "checkbox" at bounding box center [337, 261] width 6 height 6
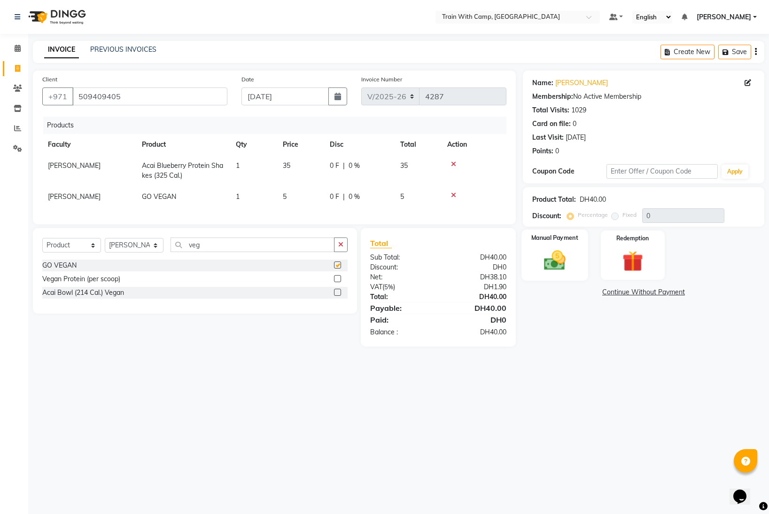
checkbox input "false"
click at [559, 252] on img at bounding box center [555, 260] width 35 height 25
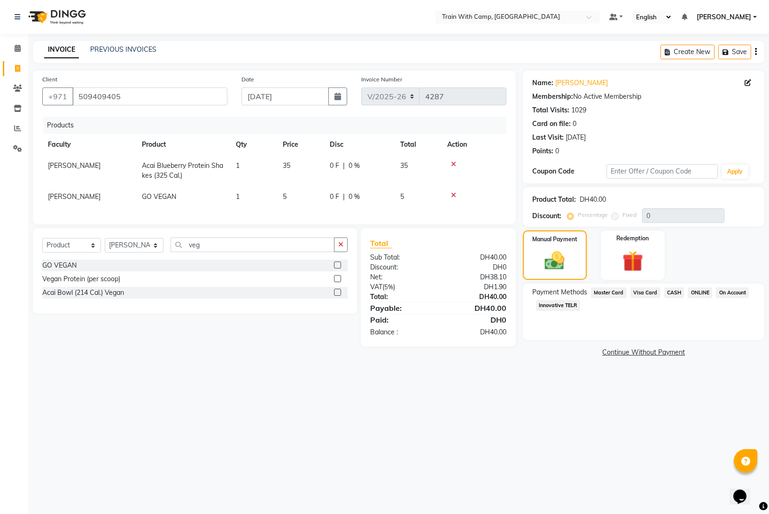
click at [612, 291] on span "Master Card" at bounding box center [609, 292] width 36 height 11
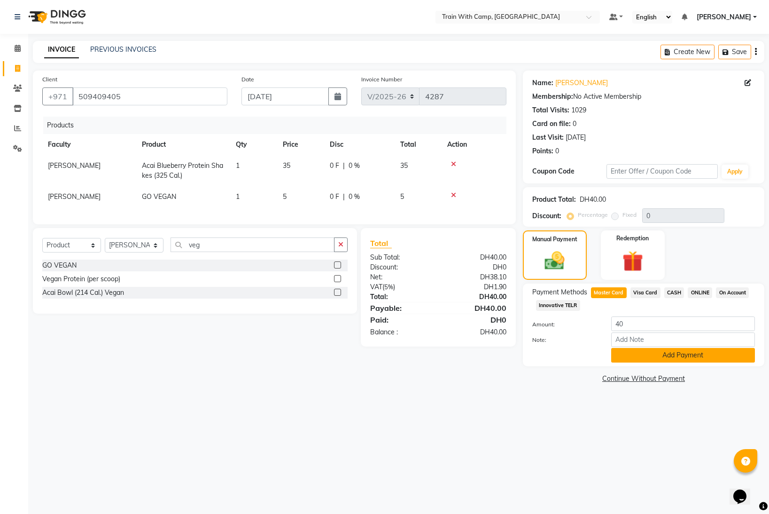
click at [649, 359] on button "Add Payment" at bounding box center [684, 355] width 144 height 15
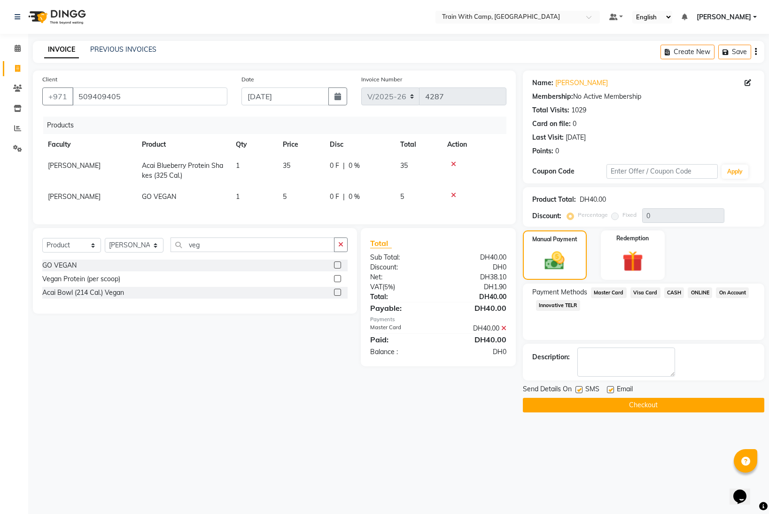
drag, startPoint x: 580, startPoint y: 387, endPoint x: 598, endPoint y: 391, distance: 19.1
click at [580, 388] on label at bounding box center [579, 389] width 7 height 7
click at [580, 388] on input "checkbox" at bounding box center [579, 390] width 6 height 6
checkbox input "false"
click at [611, 390] on label at bounding box center [610, 389] width 7 height 7
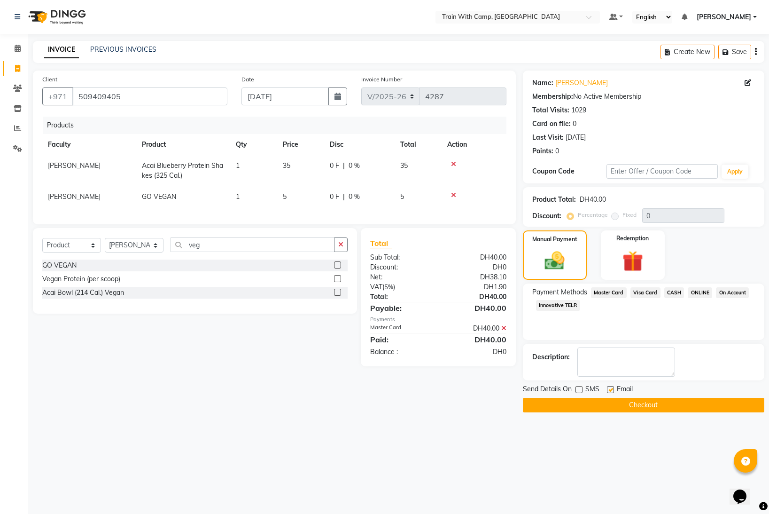
click at [611, 390] on input "checkbox" at bounding box center [610, 390] width 6 height 6
checkbox input "false"
click at [602, 403] on button "Checkout" at bounding box center [644, 405] width 242 height 15
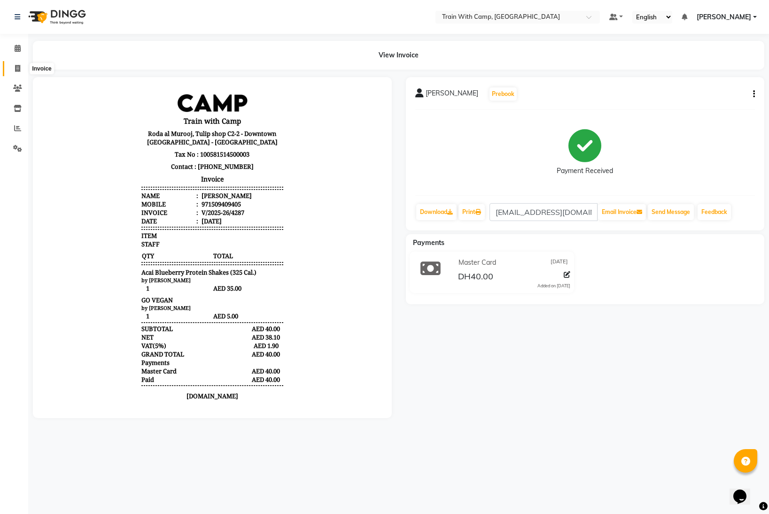
click at [20, 69] on icon at bounding box center [17, 68] width 5 height 7
select select "service"
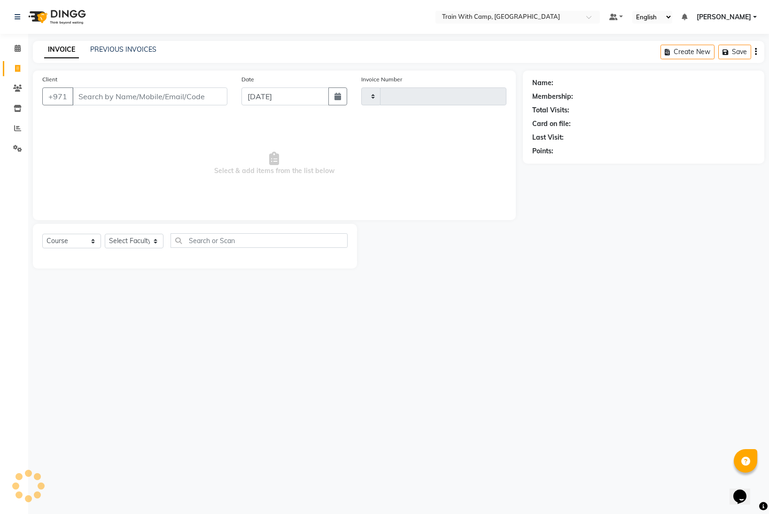
type input "4288"
select select "910"
select select "14965"
click at [115, 96] on input "Client" at bounding box center [149, 96] width 155 height 18
type input "509409405"
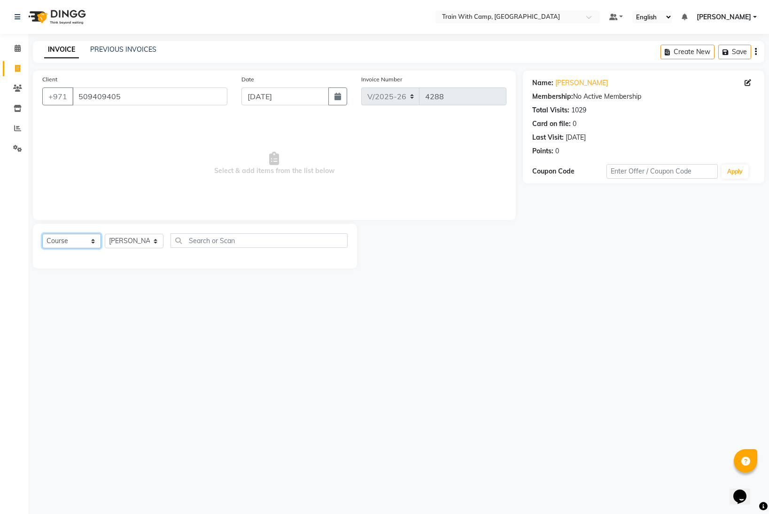
click at [92, 242] on select "Select Course Product Membership Package Voucher Prepaid Gift Card" at bounding box center [71, 241] width 59 height 15
select select "product"
click at [42, 234] on select "Select Course Product Membership Package Voucher Prepaid Gift Card" at bounding box center [71, 241] width 59 height 15
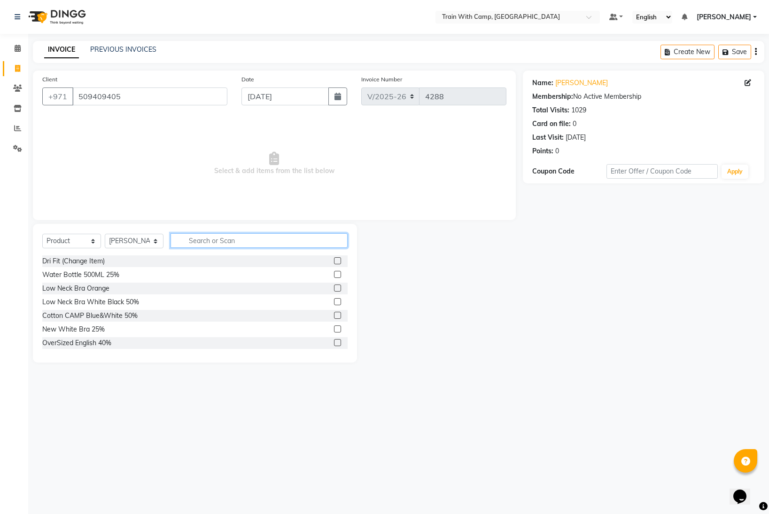
click at [222, 238] on input "text" at bounding box center [259, 240] width 177 height 15
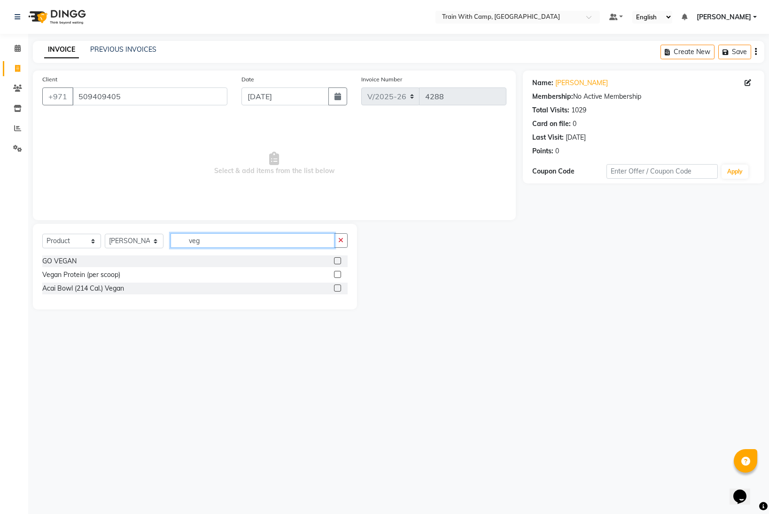
type input "veg"
click at [337, 258] on label at bounding box center [337, 260] width 7 height 7
click at [337, 258] on input "checkbox" at bounding box center [337, 261] width 6 height 6
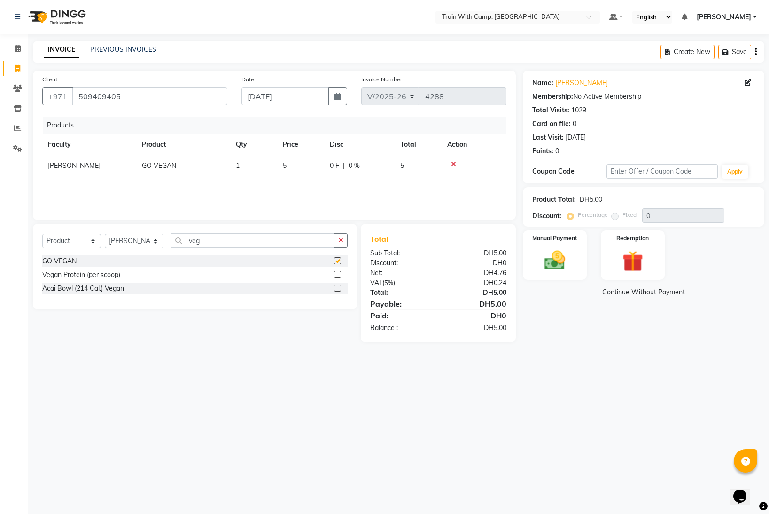
checkbox input "false"
drag, startPoint x: 210, startPoint y: 244, endPoint x: 166, endPoint y: 243, distance: 43.8
click at [166, 243] on div "Select Course Product Membership Package Voucher Prepaid Gift Card Select Facul…" at bounding box center [195, 244] width 306 height 22
type input "shak"
click at [337, 286] on label at bounding box center [337, 287] width 7 height 7
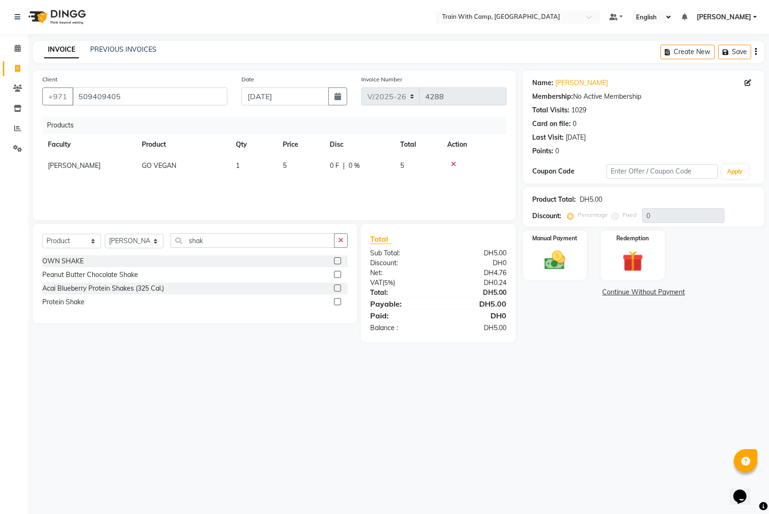
click at [337, 286] on input "checkbox" at bounding box center [337, 288] width 6 height 6
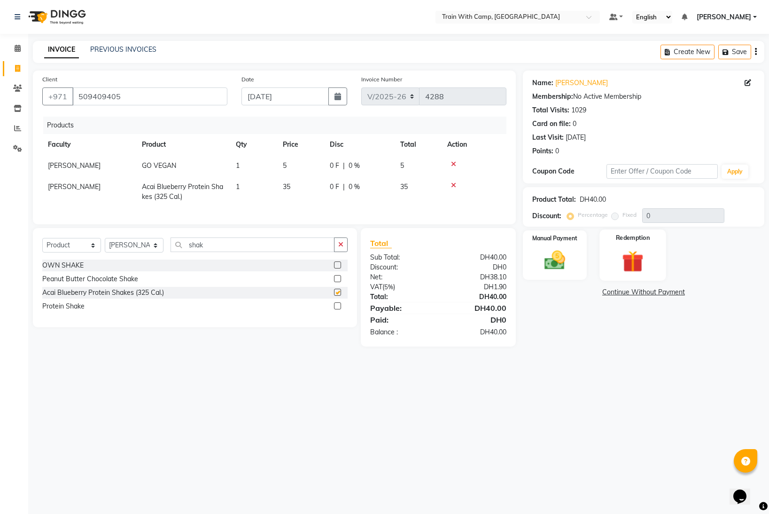
checkbox input "false"
click at [555, 251] on img at bounding box center [555, 260] width 35 height 25
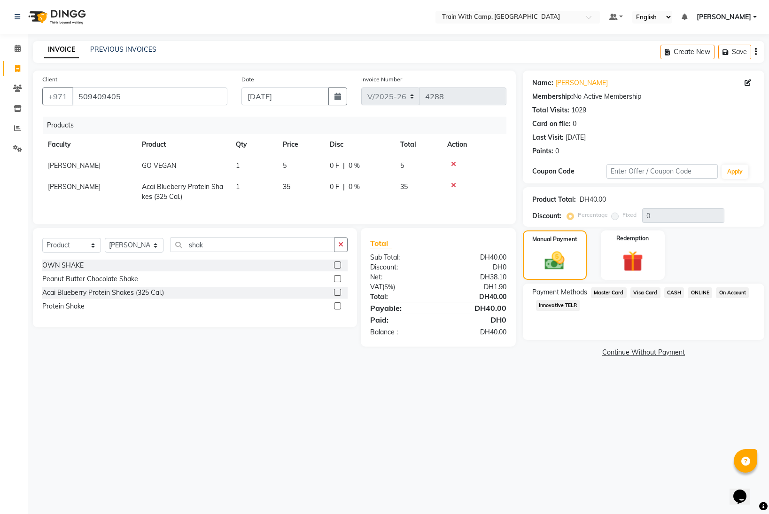
drag, startPoint x: 644, startPoint y: 291, endPoint x: 645, endPoint y: 298, distance: 7.2
click at [644, 294] on span "Visa Card" at bounding box center [646, 292] width 30 height 11
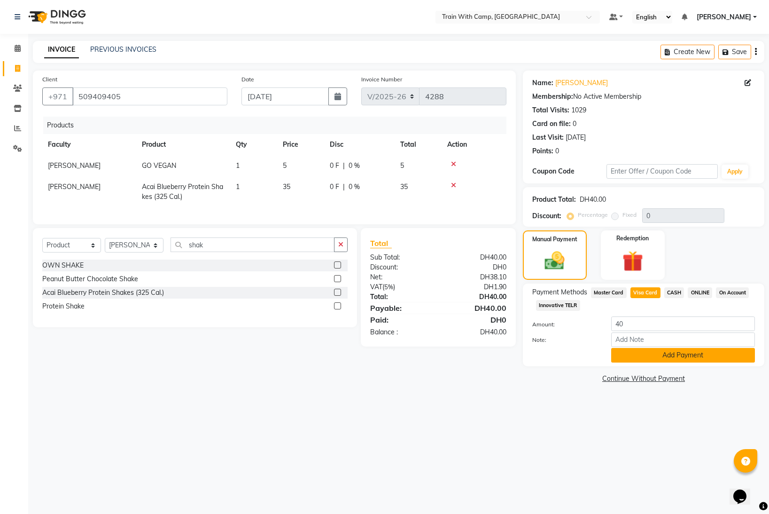
click at [649, 357] on button "Add Payment" at bounding box center [684, 355] width 144 height 15
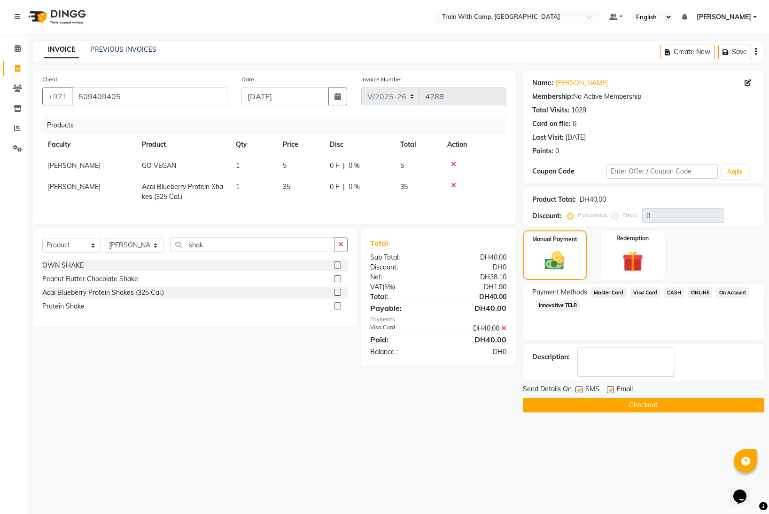
drag, startPoint x: 579, startPoint y: 388, endPoint x: 595, endPoint y: 392, distance: 16.4
click at [583, 390] on div "SMS" at bounding box center [591, 390] width 31 height 12
click at [610, 391] on label at bounding box center [610, 389] width 7 height 7
click at [610, 391] on input "checkbox" at bounding box center [610, 390] width 6 height 6
checkbox input "false"
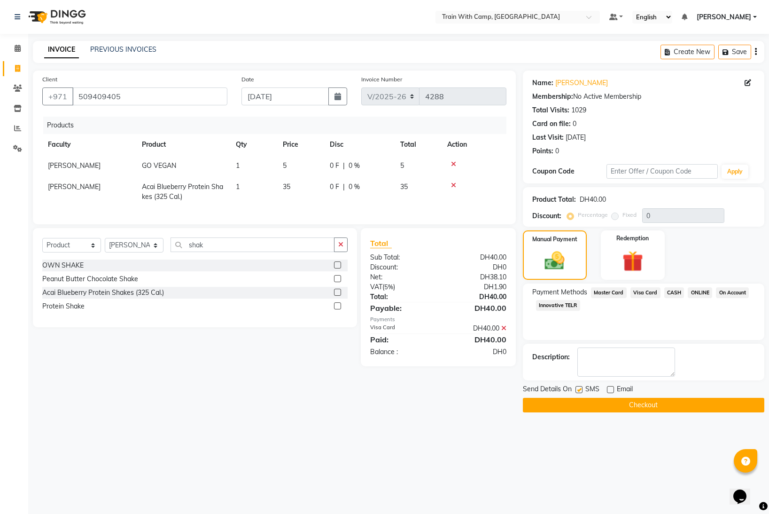
click at [577, 392] on label at bounding box center [579, 389] width 7 height 7
click at [577, 392] on input "checkbox" at bounding box center [579, 390] width 6 height 6
checkbox input "false"
click at [578, 400] on button "Checkout" at bounding box center [644, 405] width 242 height 15
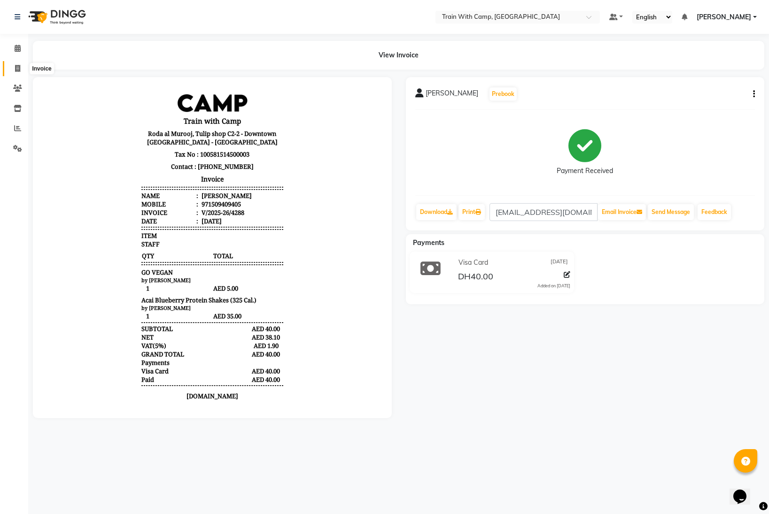
drag, startPoint x: 20, startPoint y: 67, endPoint x: 25, endPoint y: 73, distance: 8.7
click at [20, 67] on icon at bounding box center [17, 68] width 5 height 7
select select "910"
select select "service"
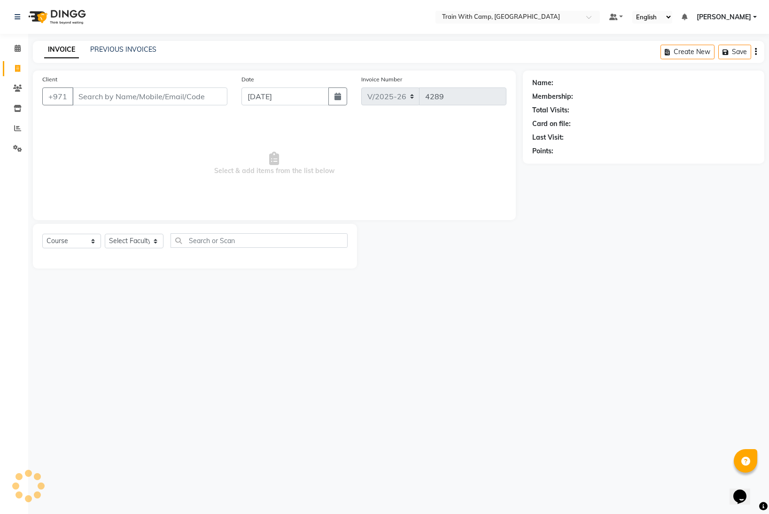
select select "14965"
click at [124, 100] on input "Client" at bounding box center [149, 96] width 155 height 18
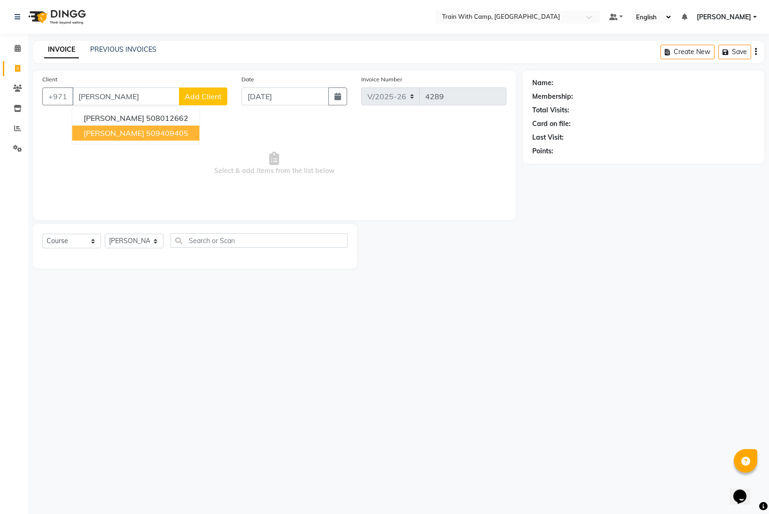
click at [121, 134] on span "[PERSON_NAME]" at bounding box center [114, 132] width 61 height 9
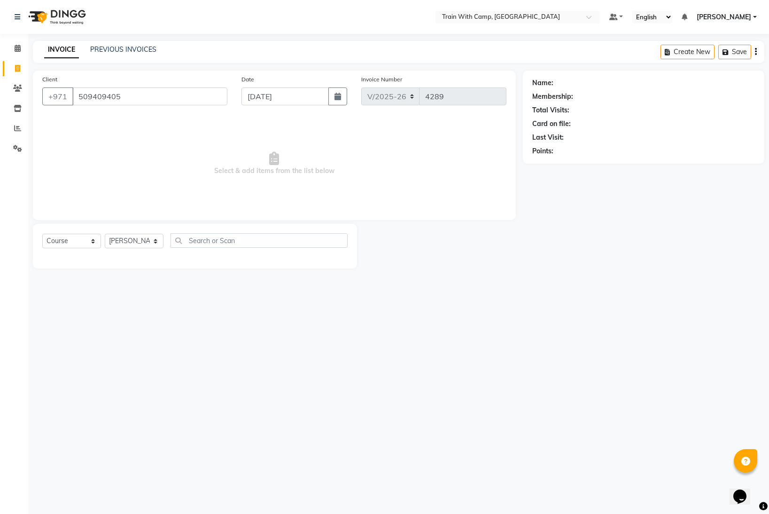
type input "509409405"
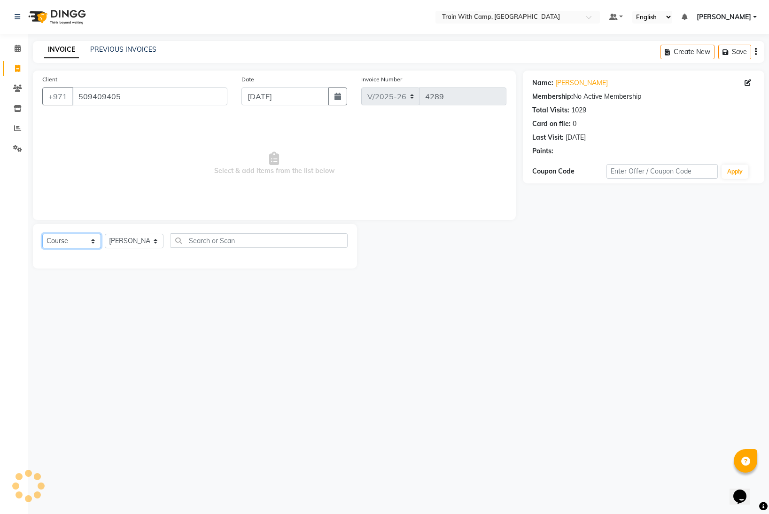
click at [95, 243] on select "Select Course Product Membership Package Voucher Prepaid Gift Card" at bounding box center [71, 241] width 59 height 15
select select "product"
click at [42, 234] on select "Select Course Product Membership Package Voucher Prepaid Gift Card" at bounding box center [71, 241] width 59 height 15
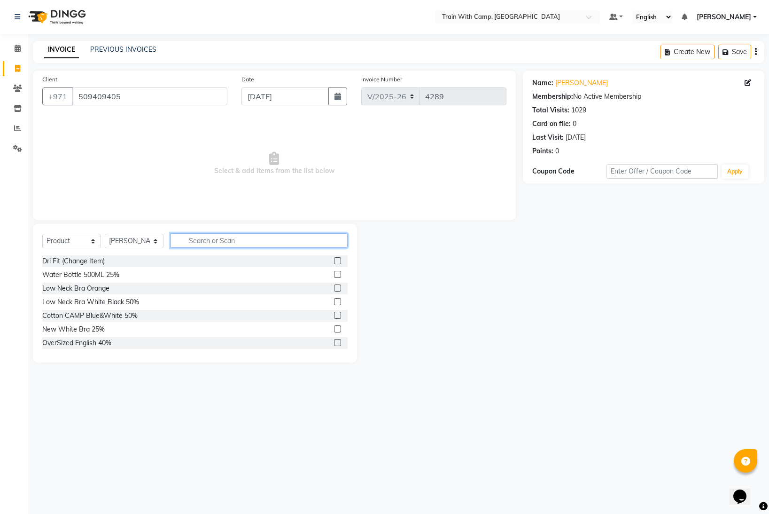
click at [209, 241] on input "text" at bounding box center [259, 240] width 177 height 15
type input "iced"
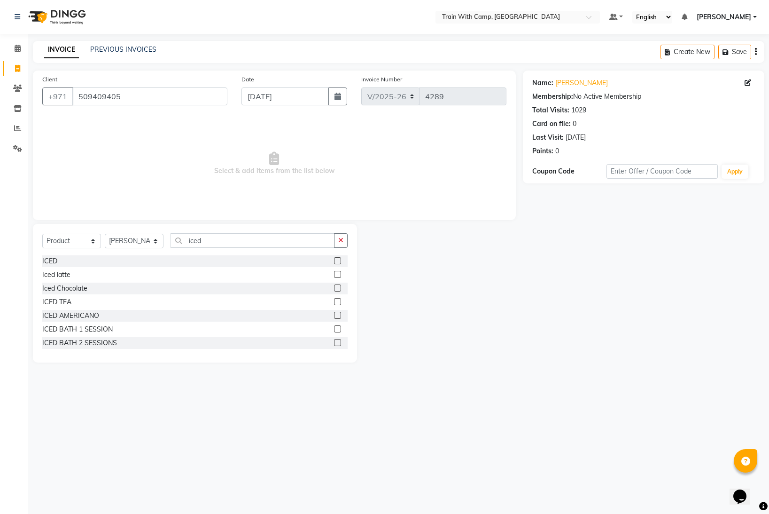
click at [337, 273] on label at bounding box center [337, 274] width 7 height 7
click at [337, 273] on input "checkbox" at bounding box center [337, 275] width 6 height 6
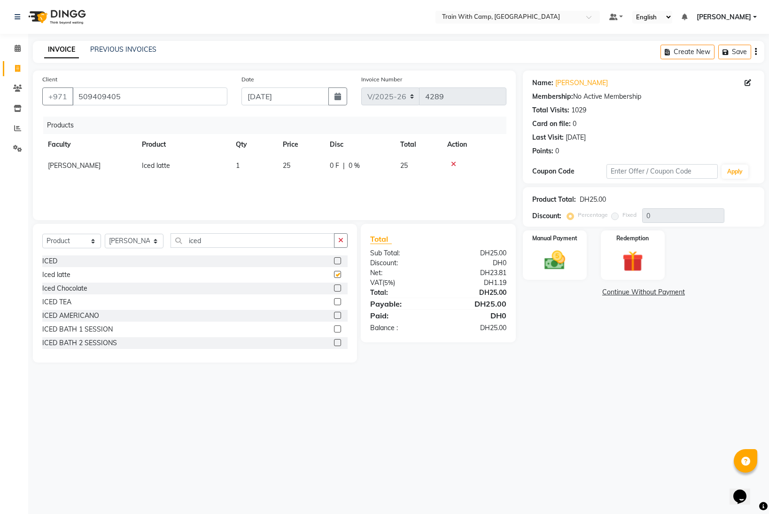
checkbox input "false"
click at [559, 253] on img at bounding box center [555, 260] width 35 height 25
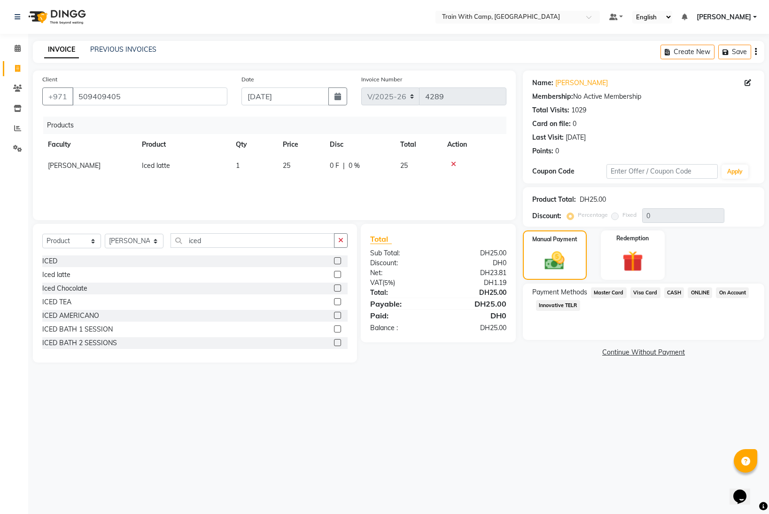
drag, startPoint x: 676, startPoint y: 292, endPoint x: 675, endPoint y: 300, distance: 8.5
click at [676, 292] on span "CASH" at bounding box center [675, 292] width 20 height 11
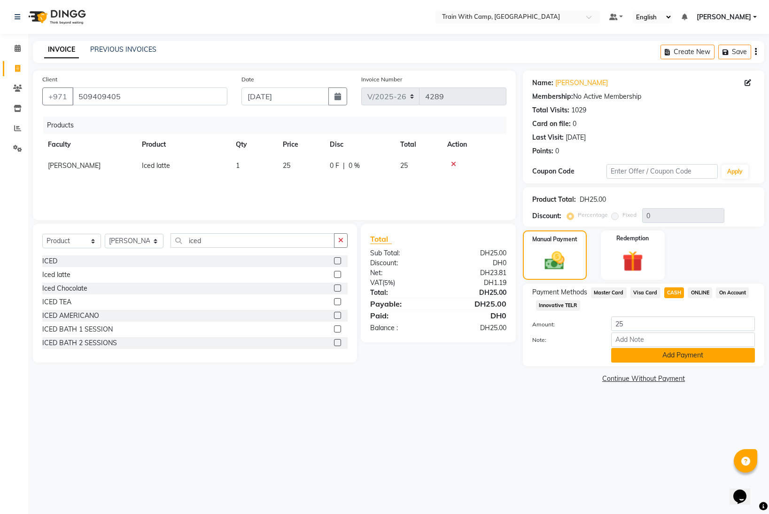
click at [672, 354] on button "Add Payment" at bounding box center [684, 355] width 144 height 15
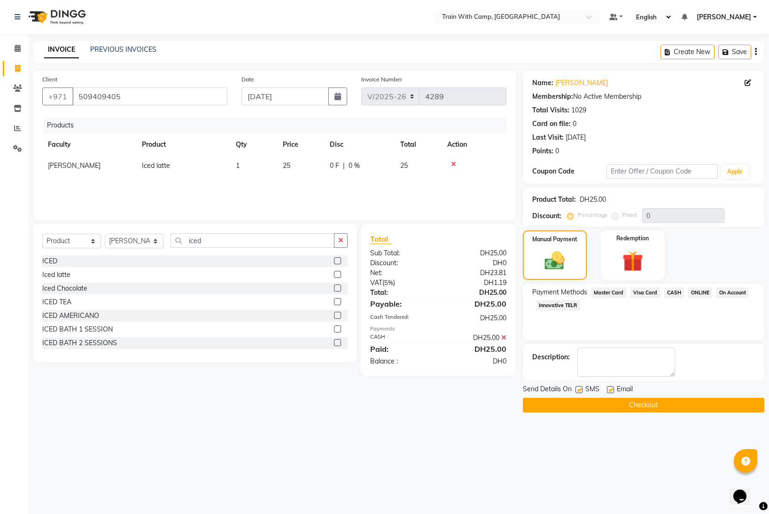
click at [579, 390] on label at bounding box center [579, 389] width 7 height 7
click at [579, 390] on input "checkbox" at bounding box center [579, 390] width 6 height 6
checkbox input "false"
click at [613, 389] on label at bounding box center [610, 389] width 7 height 7
click at [613, 389] on input "checkbox" at bounding box center [610, 390] width 6 height 6
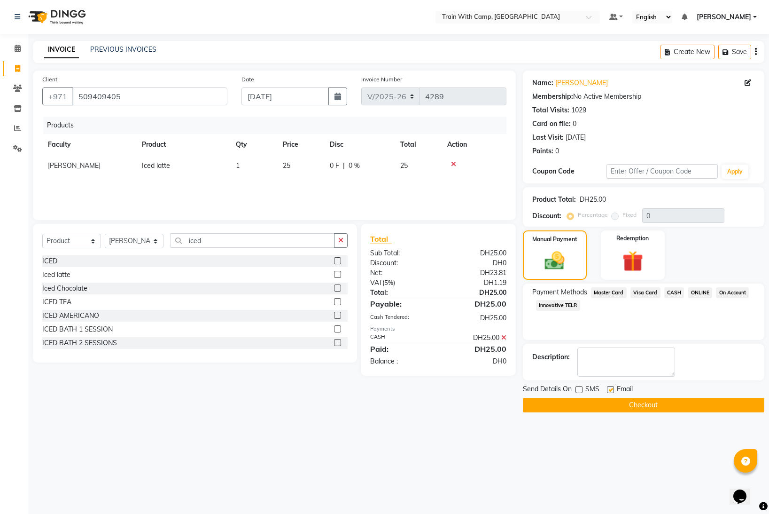
checkbox input "false"
click at [605, 403] on button "Checkout" at bounding box center [644, 405] width 242 height 15
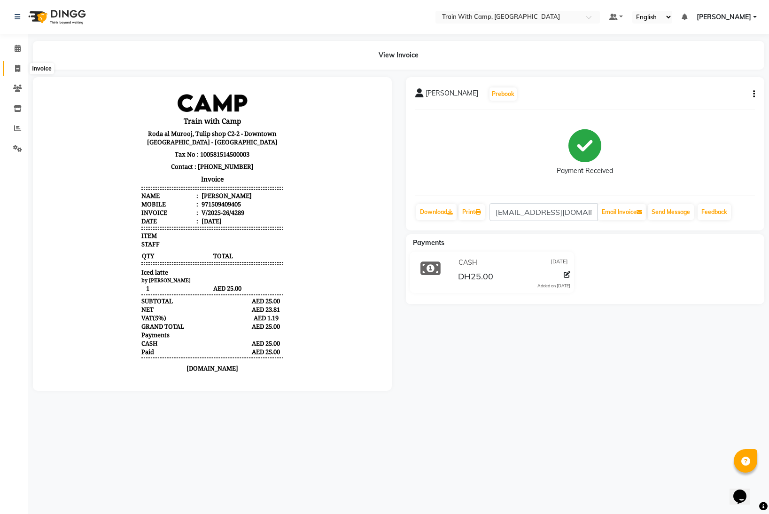
click at [16, 67] on icon at bounding box center [17, 68] width 5 height 7
select select "910"
select select "service"
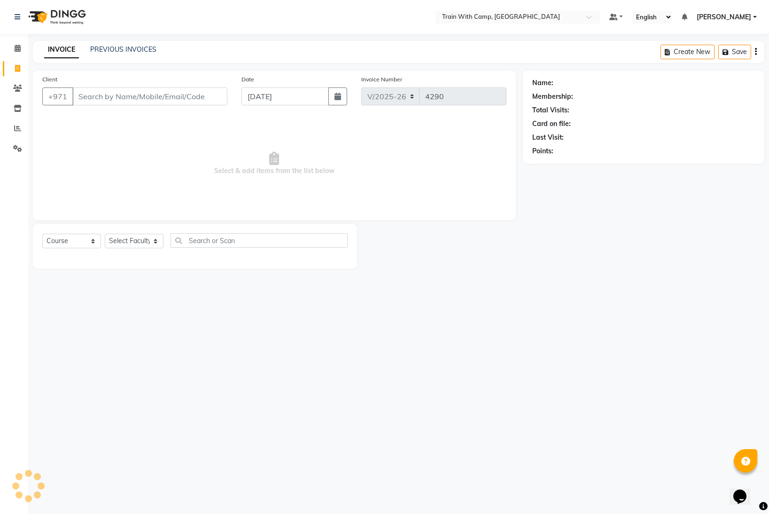
select select "14965"
click at [128, 52] on link "PREVIOUS INVOICES" at bounding box center [123, 49] width 66 height 8
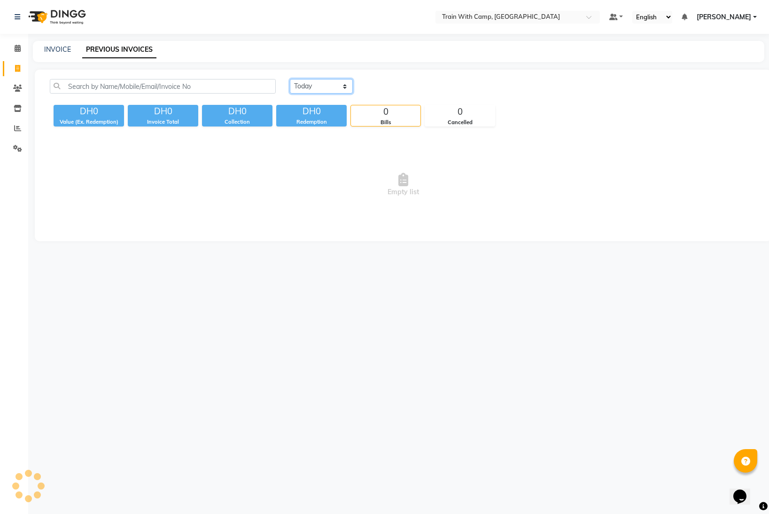
click at [330, 86] on select "[DATE] [DATE] Custom Range" at bounding box center [321, 86] width 63 height 15
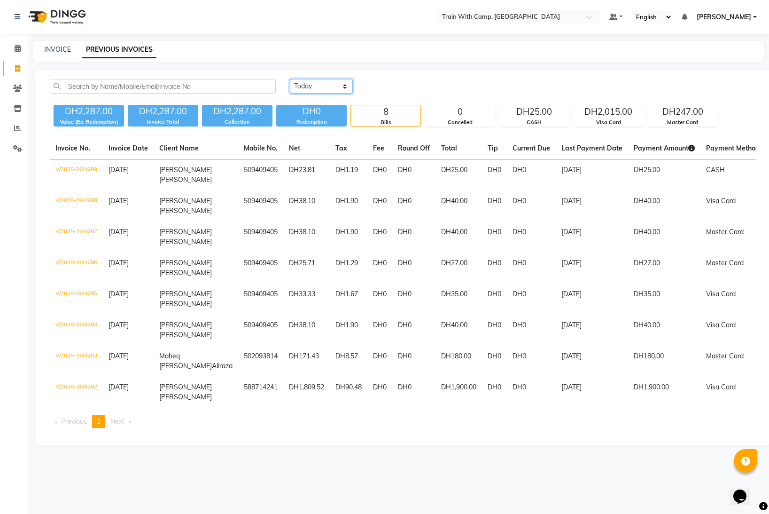
select select "[DATE]"
click at [290, 79] on select "[DATE] [DATE] Custom Range" at bounding box center [321, 86] width 63 height 15
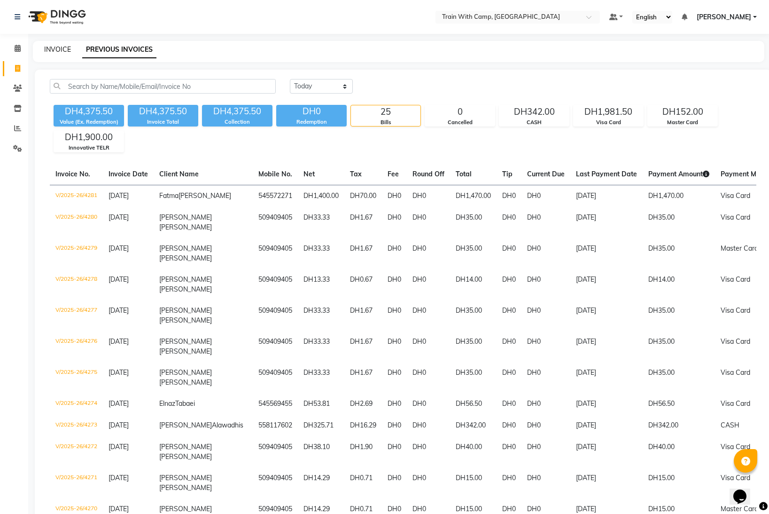
click at [60, 48] on link "INVOICE" at bounding box center [57, 49] width 27 height 8
select select "service"
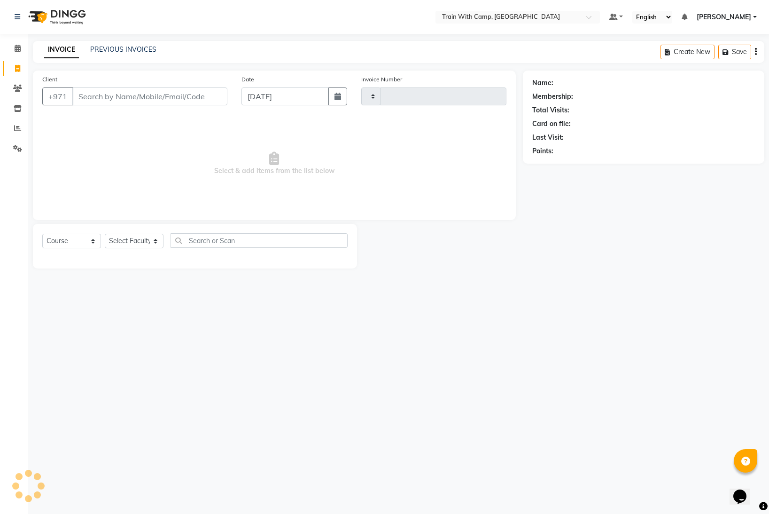
type input "4290"
select select "910"
select select "14965"
click at [167, 98] on input "Client" at bounding box center [149, 96] width 155 height 18
paste input "505358385"
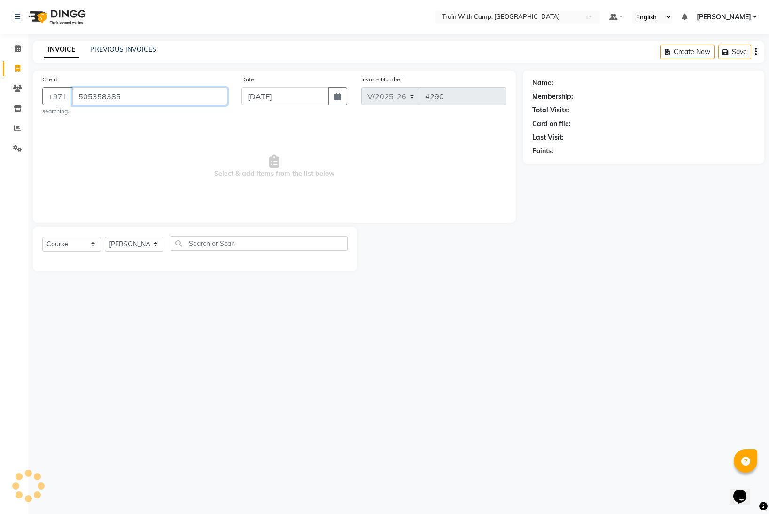
type input "505358385"
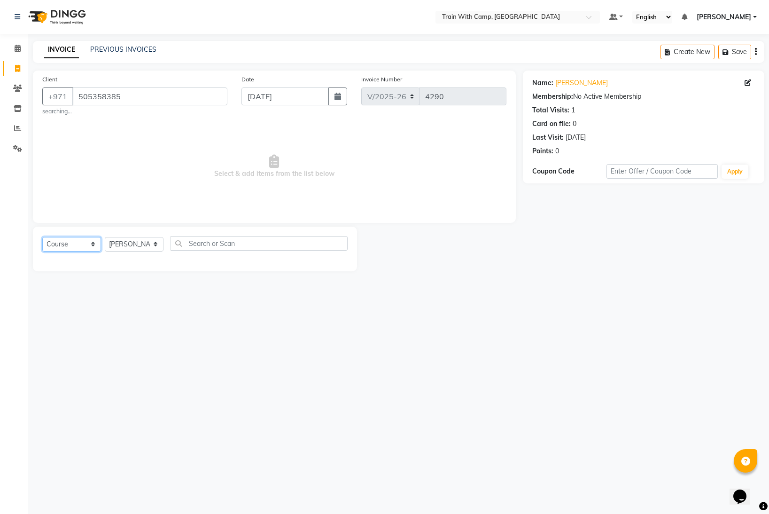
click at [94, 244] on select "Select Course Product Membership Package Voucher Prepaid Gift Card" at bounding box center [71, 244] width 59 height 15
select select "package"
click at [42, 237] on select "Select Course Product Membership Package Voucher Prepaid Gift Card" at bounding box center [71, 244] width 59 height 15
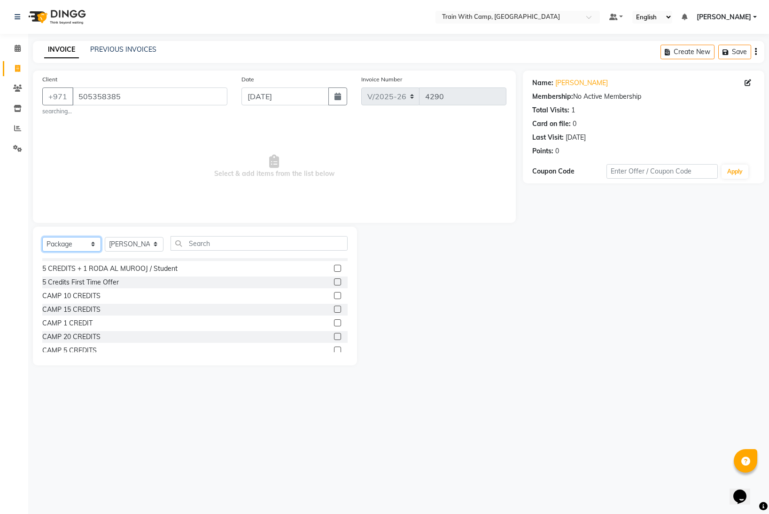
scroll to position [42, 0]
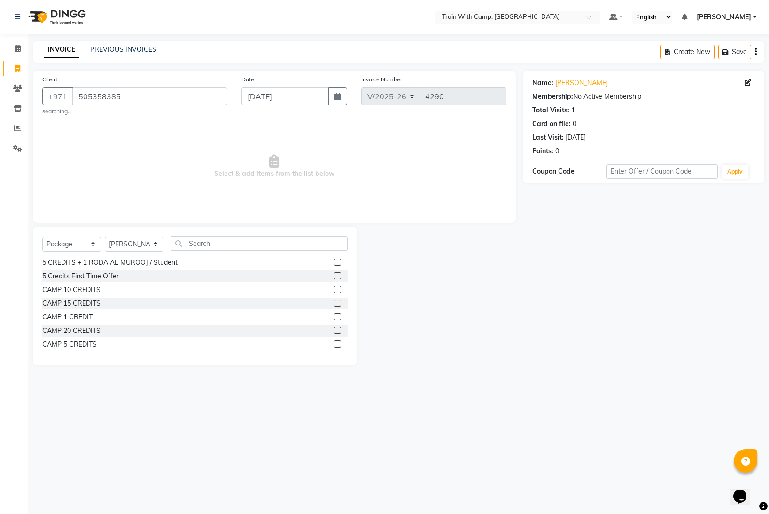
drag, startPoint x: 337, startPoint y: 318, endPoint x: 352, endPoint y: 316, distance: 15.2
click at [337, 318] on label at bounding box center [337, 316] width 7 height 7
click at [337, 318] on input "checkbox" at bounding box center [337, 317] width 6 height 6
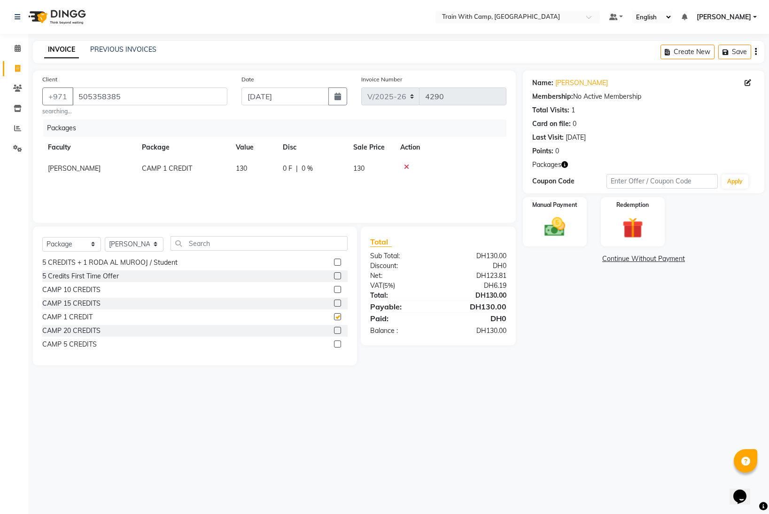
checkbox input "false"
click at [558, 232] on img at bounding box center [555, 226] width 35 height 25
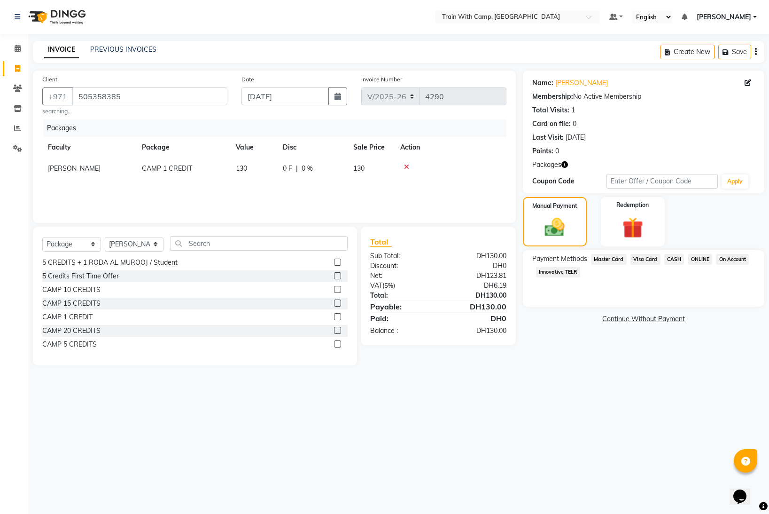
drag, startPoint x: 563, startPoint y: 270, endPoint x: 569, endPoint y: 278, distance: 10.1
click at [563, 271] on span "Innovative TELR" at bounding box center [558, 272] width 44 height 11
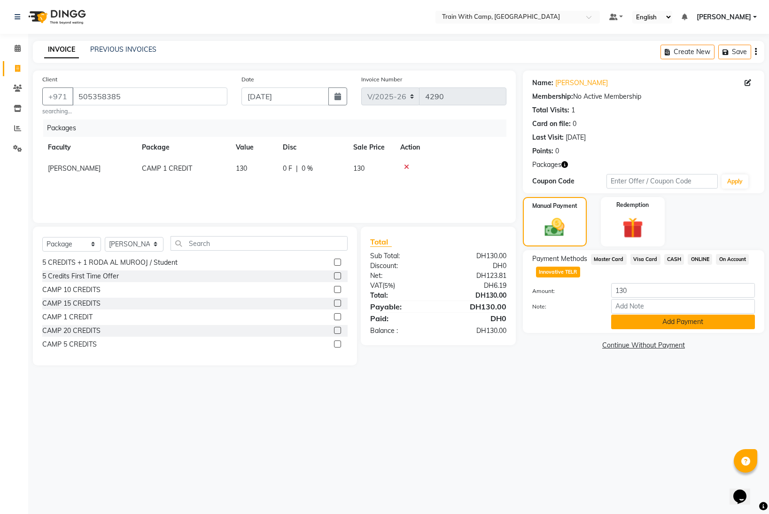
click at [637, 319] on button "Add Payment" at bounding box center [684, 321] width 144 height 15
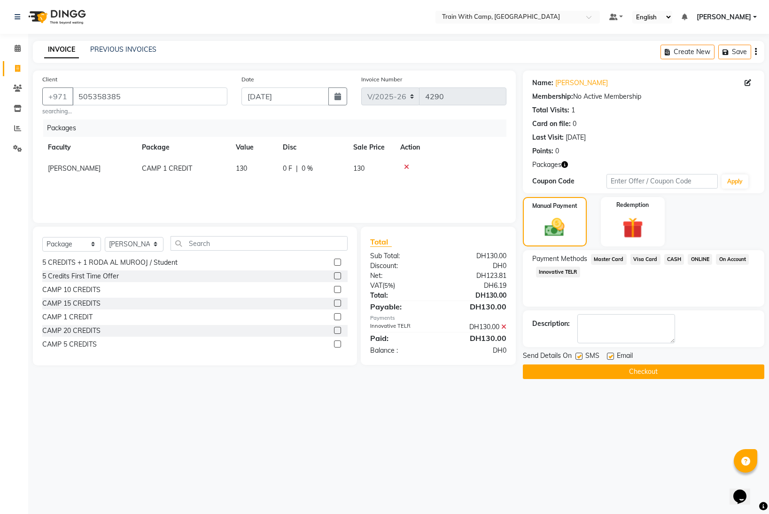
click at [576, 357] on div "Send Details On SMS Email" at bounding box center [644, 357] width 242 height 12
drag, startPoint x: 578, startPoint y: 356, endPoint x: 595, endPoint y: 356, distance: 16.5
click at [579, 356] on label at bounding box center [579, 356] width 7 height 7
click at [579, 356] on input "checkbox" at bounding box center [579, 356] width 6 height 6
checkbox input "false"
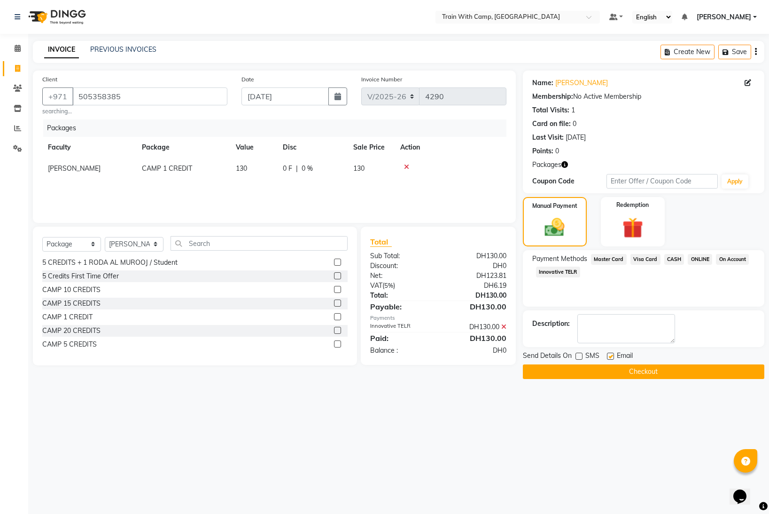
drag, startPoint x: 610, startPoint y: 356, endPoint x: 607, endPoint y: 361, distance: 5.9
click at [610, 356] on label at bounding box center [610, 356] width 7 height 7
click at [610, 356] on input "checkbox" at bounding box center [610, 356] width 6 height 6
checkbox input "false"
click at [597, 367] on button "Checkout" at bounding box center [644, 371] width 242 height 15
